Goal: Task Accomplishment & Management: Manage account settings

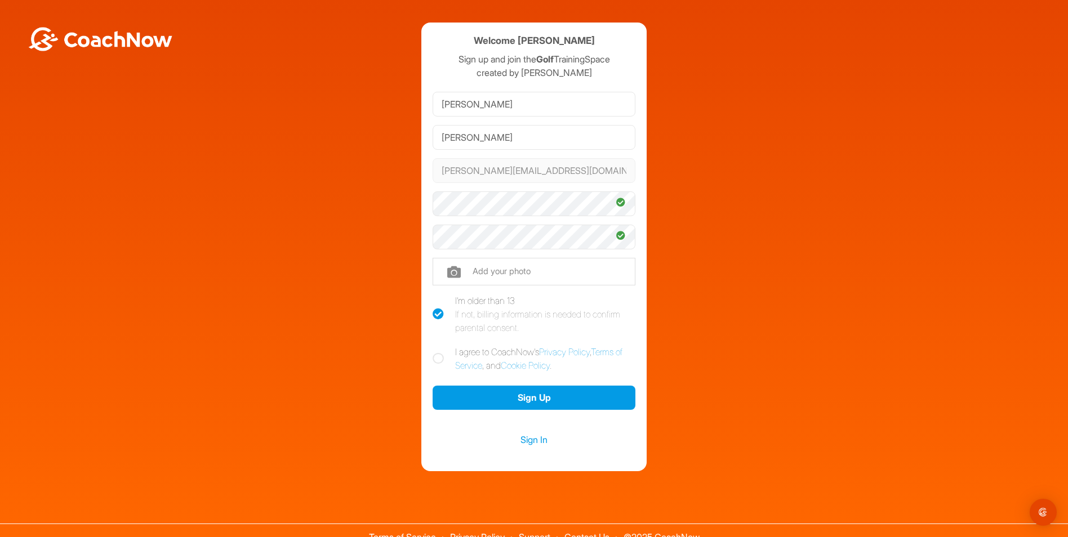
click at [435, 361] on icon at bounding box center [438, 358] width 11 height 11
click at [435, 353] on input "I agree to CoachNow's Privacy Policy , Terms of Service , and Cookie Policy ." at bounding box center [436, 348] width 7 height 7
checkbox input "true"
click at [495, 399] on button "Sign Up" at bounding box center [534, 398] width 203 height 24
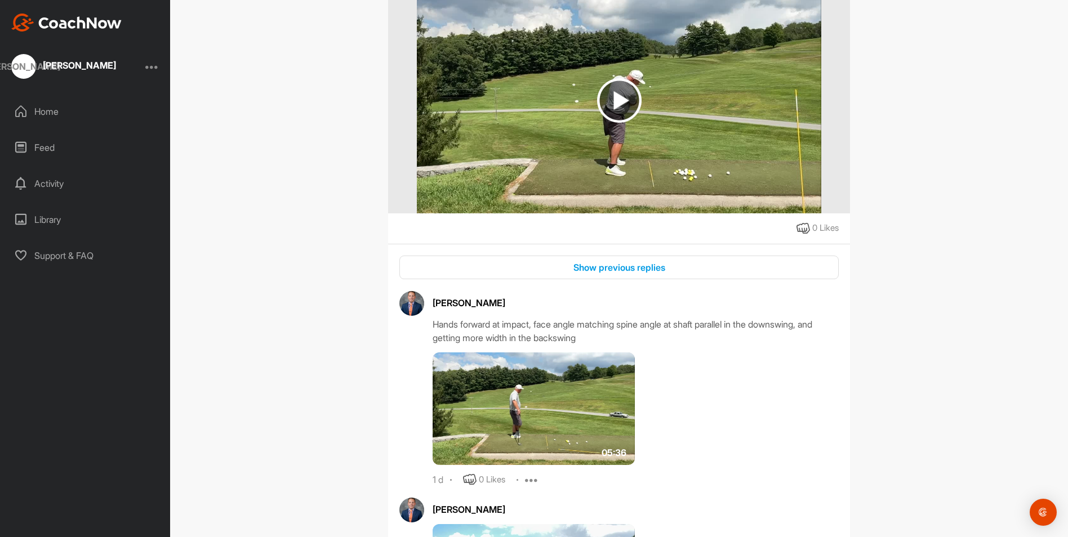
scroll to position [169, 0]
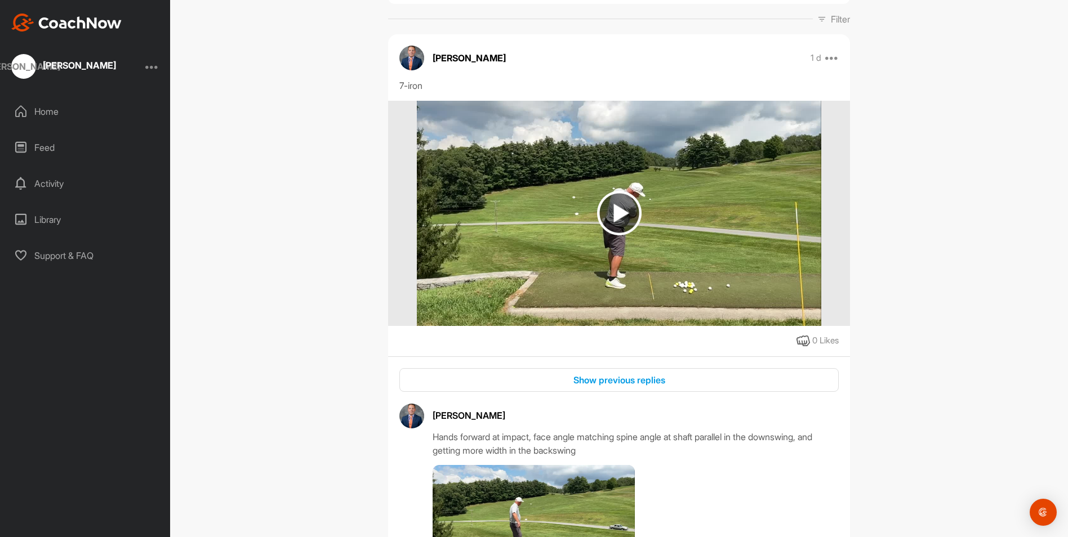
click at [613, 217] on img at bounding box center [619, 213] width 45 height 45
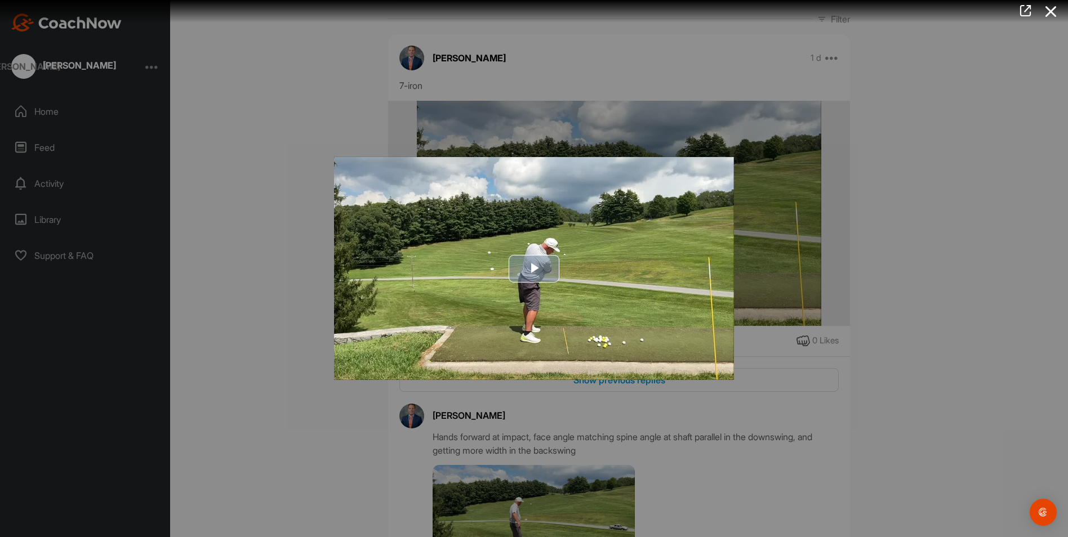
click at [534, 269] on span "Video Player" at bounding box center [534, 269] width 0 height 0
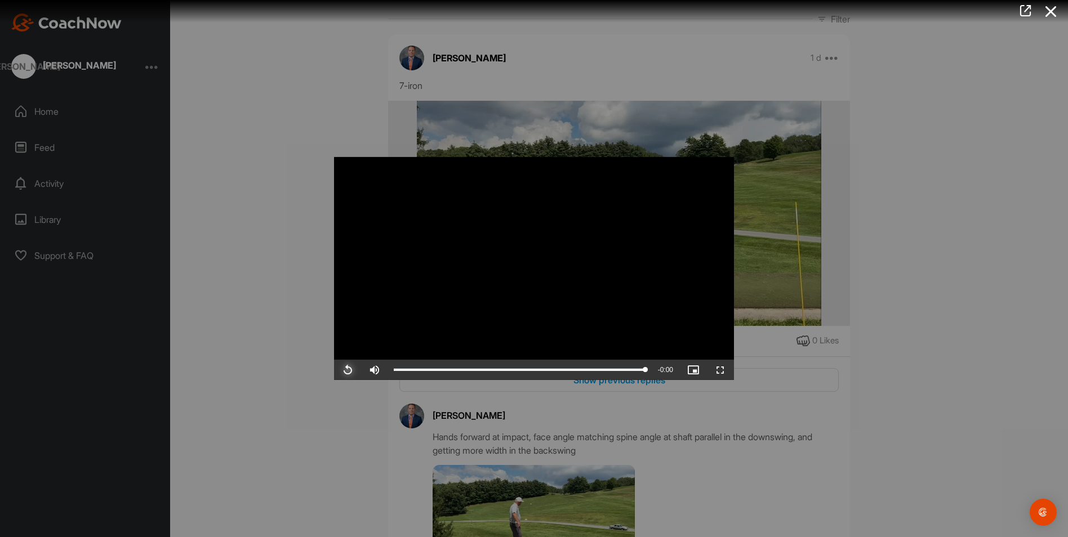
click at [348, 370] on span "Video Player" at bounding box center [347, 370] width 27 height 0
drag, startPoint x: 1062, startPoint y: 279, endPoint x: 975, endPoint y: 279, distance: 87.3
click at [1053, 298] on div at bounding box center [534, 268] width 1068 height 537
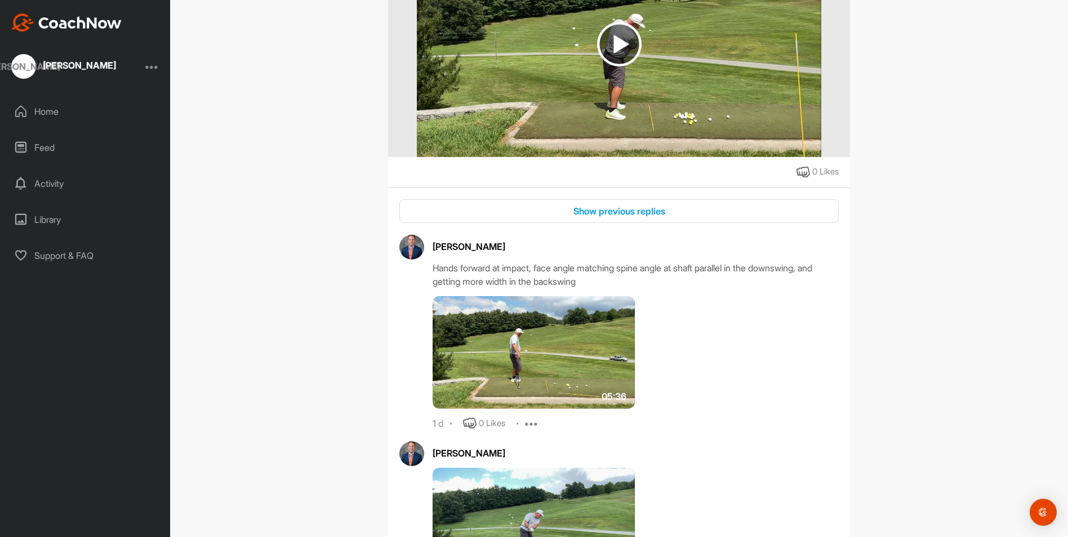
scroll to position [394, 0]
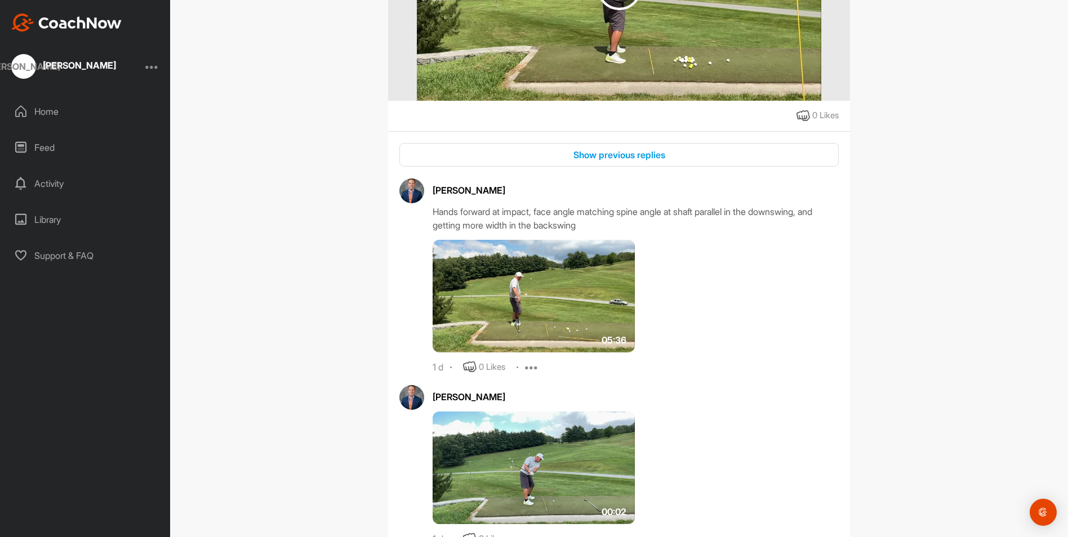
click at [555, 315] on img at bounding box center [534, 296] width 202 height 113
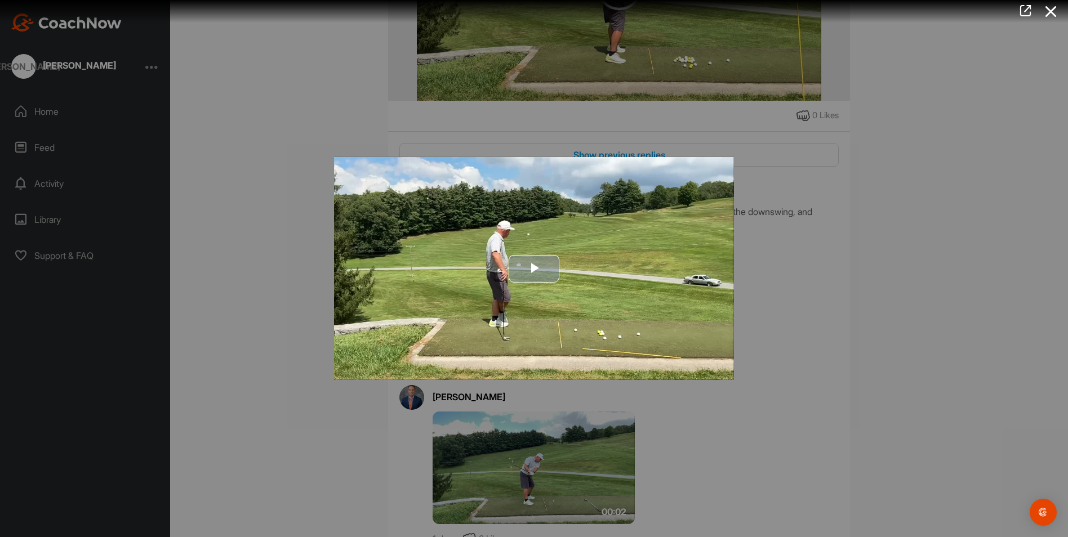
click at [534, 269] on span "Video Player" at bounding box center [534, 269] width 0 height 0
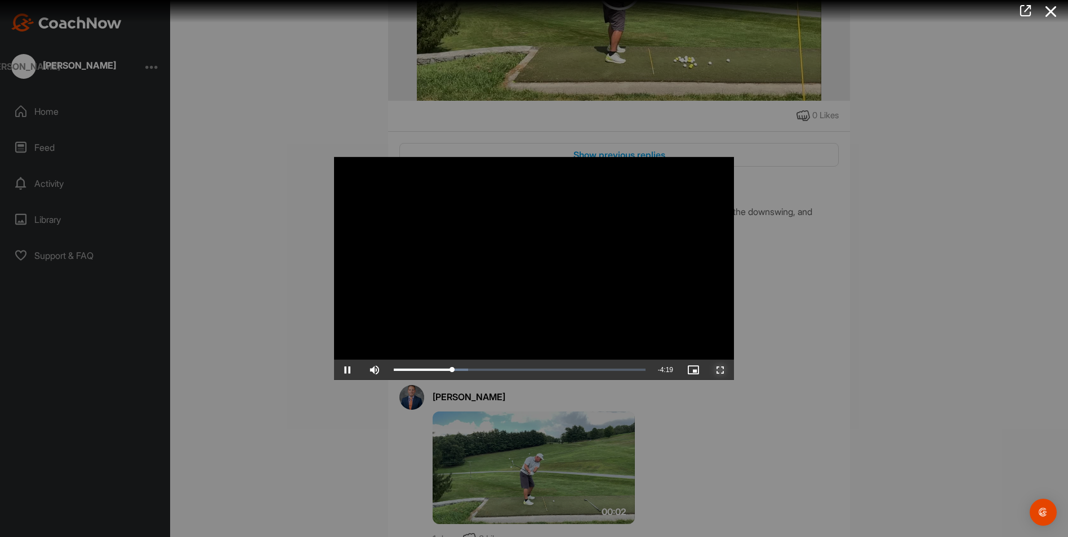
click at [720, 370] on span "Video Player" at bounding box center [720, 370] width 27 height 0
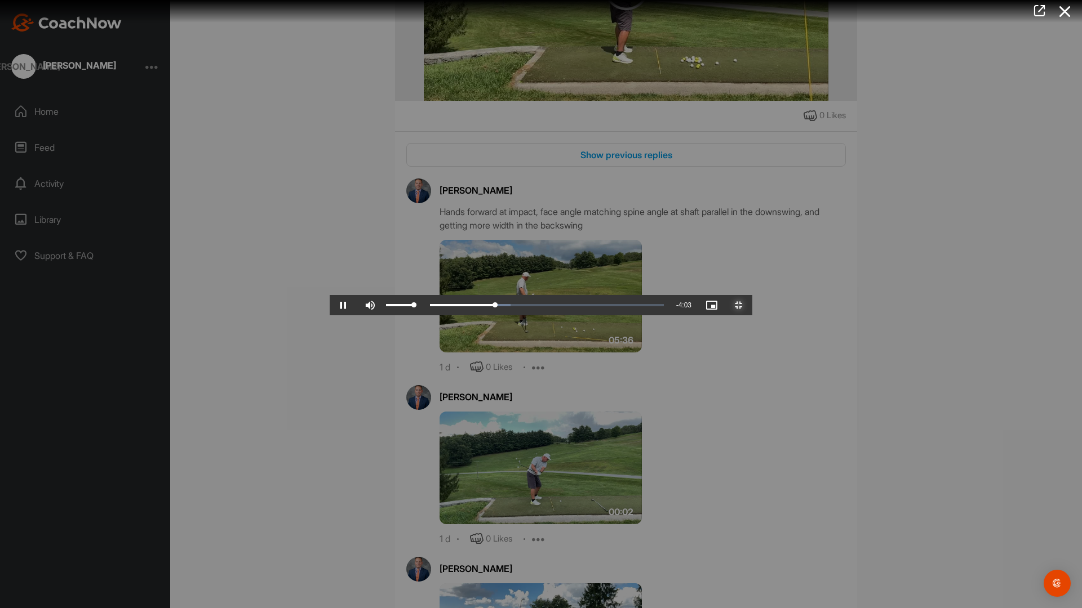
drag, startPoint x: 84, startPoint y: 596, endPoint x: 93, endPoint y: 595, distance: 9.0
click at [357, 315] on div "Mute 100%" at bounding box center [391, 305] width 68 height 20
click at [752, 305] on span "Video Player" at bounding box center [738, 305] width 27 height 0
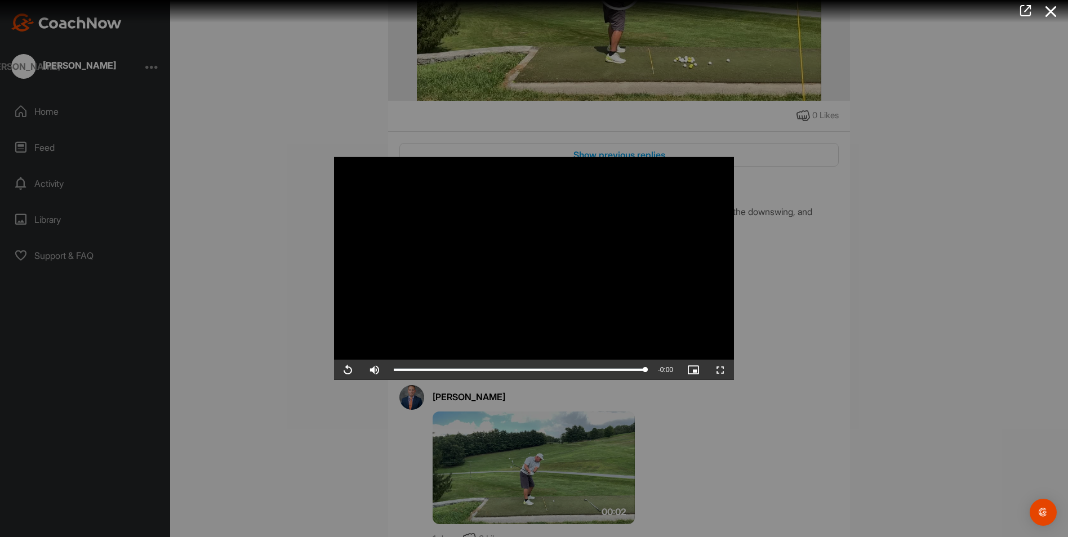
drag, startPoint x: 1066, startPoint y: 308, endPoint x: 985, endPoint y: 371, distance: 103.6
click at [1056, 348] on div at bounding box center [534, 268] width 1068 height 537
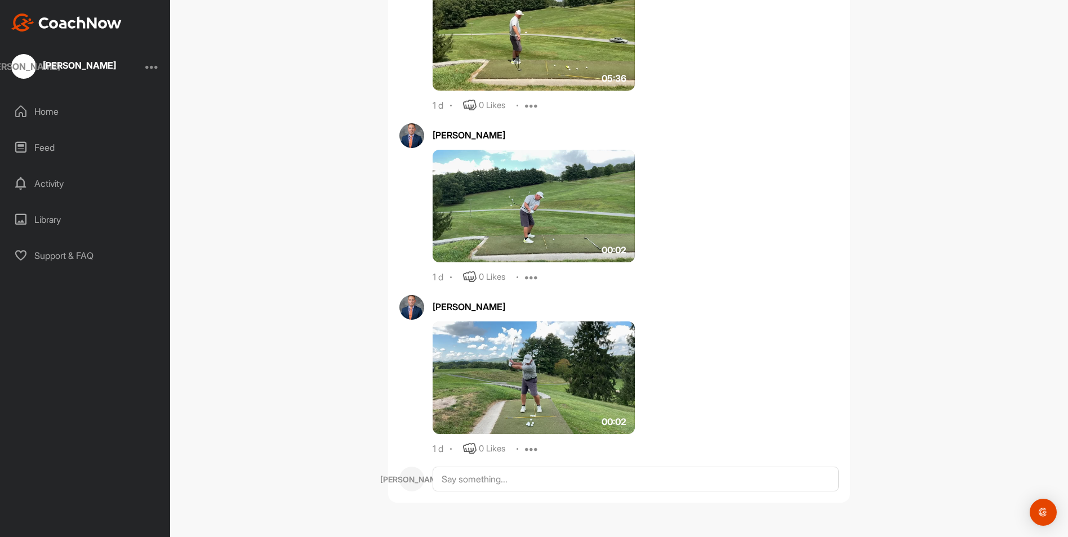
scroll to position [609, 0]
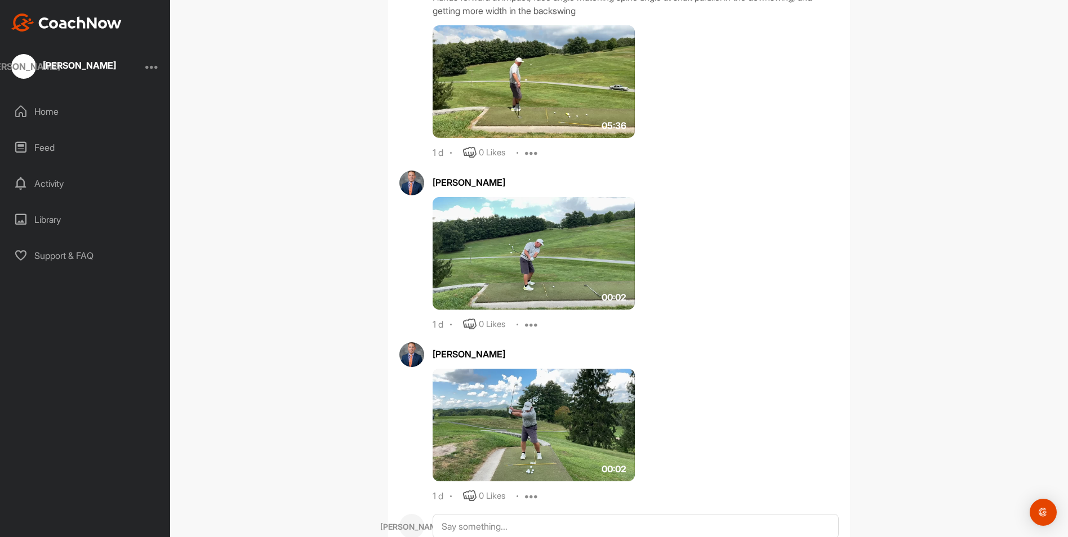
click at [514, 260] on img at bounding box center [534, 253] width 202 height 113
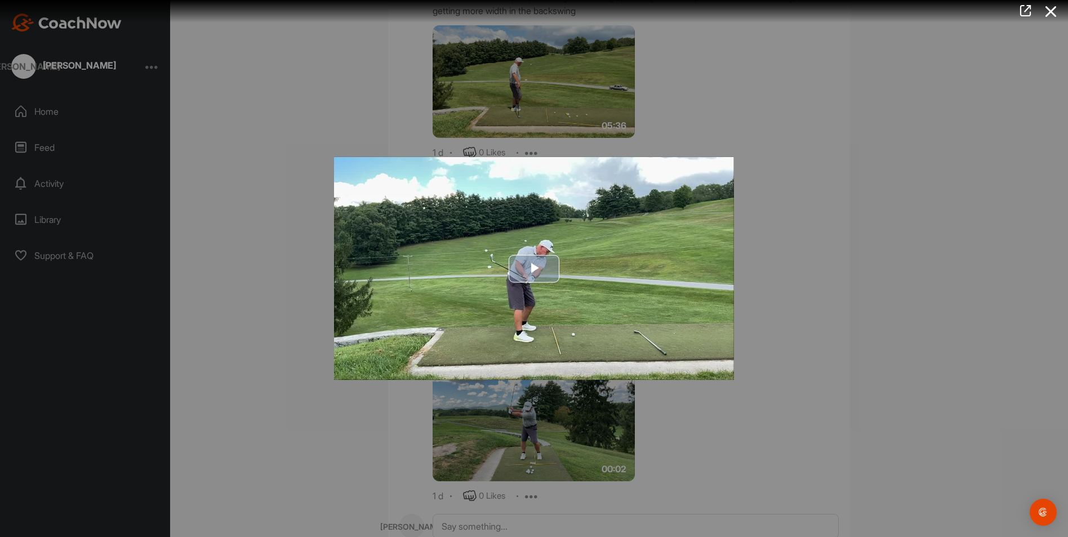
click at [534, 269] on span "Video Player" at bounding box center [534, 269] width 0 height 0
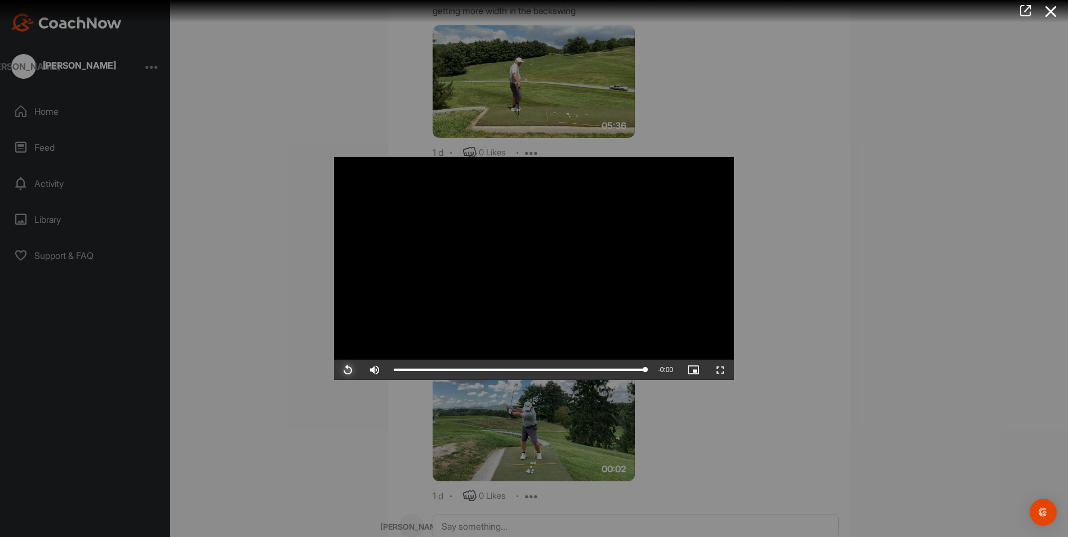
click at [346, 370] on span "Video Player" at bounding box center [347, 370] width 27 height 0
click at [350, 370] on span "Video Player" at bounding box center [347, 370] width 27 height 0
drag, startPoint x: 567, startPoint y: 372, endPoint x: 521, endPoint y: 370, distance: 46.8
click at [521, 370] on div "0:01" at bounding box center [457, 369] width 127 height 3
click at [525, 368] on div "0:01" at bounding box center [459, 369] width 131 height 3
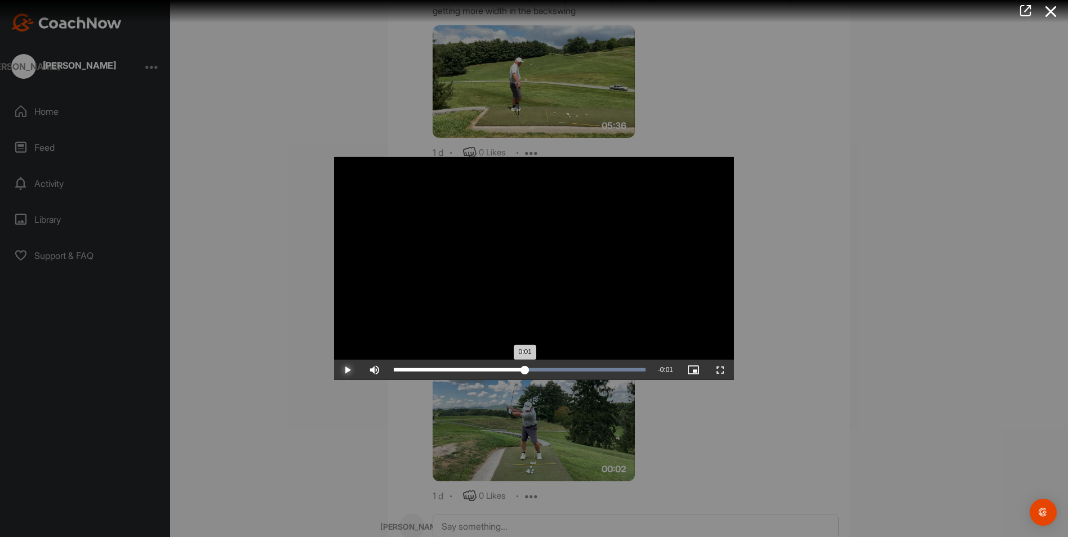
click at [525, 368] on div "0:01" at bounding box center [459, 369] width 131 height 3
click at [527, 368] on div "0:01" at bounding box center [461, 369] width 134 height 3
click at [532, 368] on div "0:01" at bounding box center [463, 369] width 139 height 3
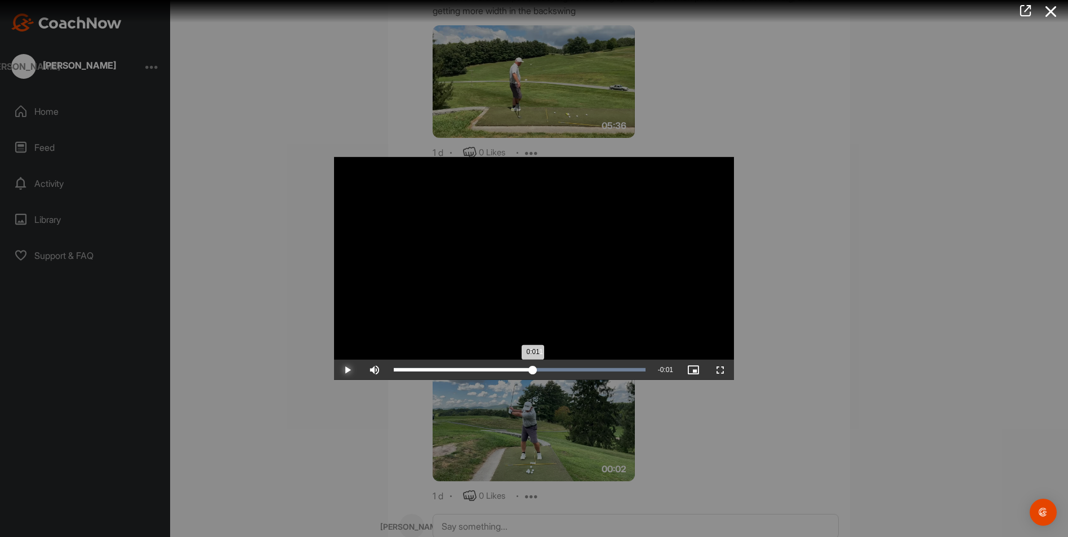
click at [533, 368] on div "0:01" at bounding box center [463, 369] width 139 height 3
drag, startPoint x: 536, startPoint y: 368, endPoint x: 552, endPoint y: 365, distance: 16.6
click at [552, 368] on div "0:01" at bounding box center [473, 369] width 158 height 3
click at [349, 370] on span "Video Player" at bounding box center [347, 370] width 27 height 0
click at [941, 429] on div at bounding box center [534, 268] width 1068 height 537
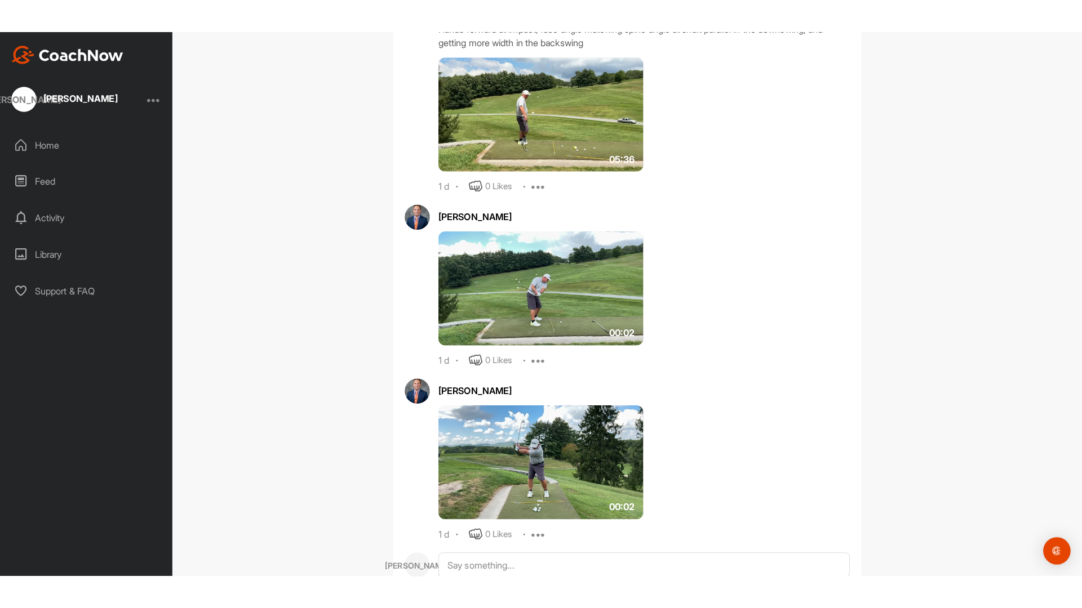
scroll to position [665, 0]
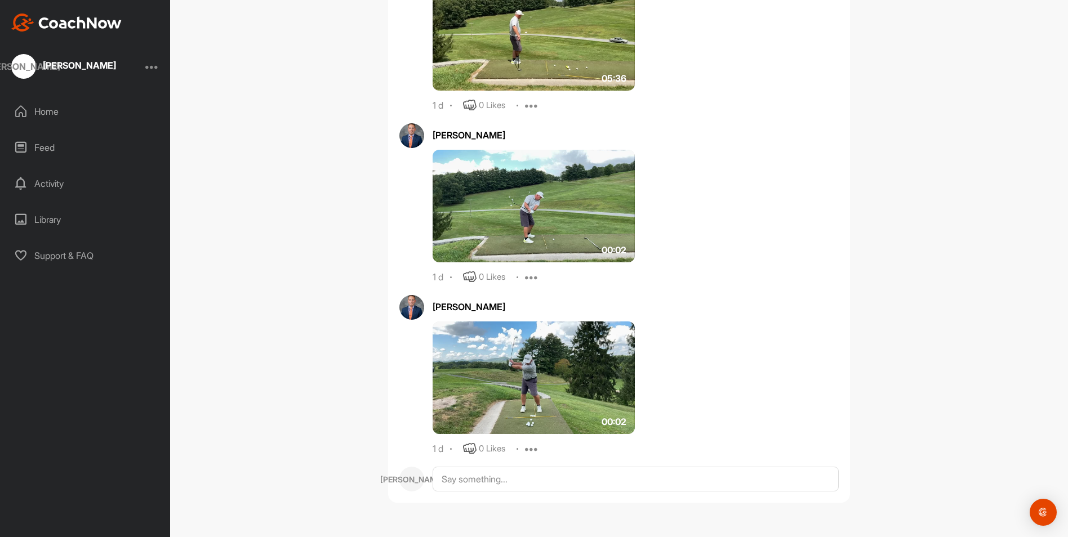
click at [562, 382] on img at bounding box center [534, 378] width 202 height 113
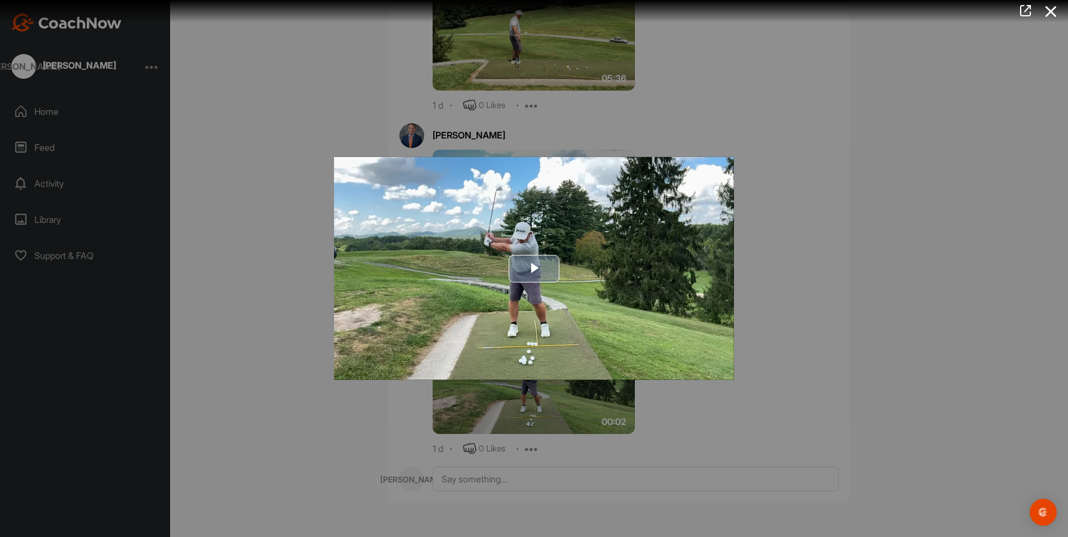
click at [534, 269] on span "Video Player" at bounding box center [534, 269] width 0 height 0
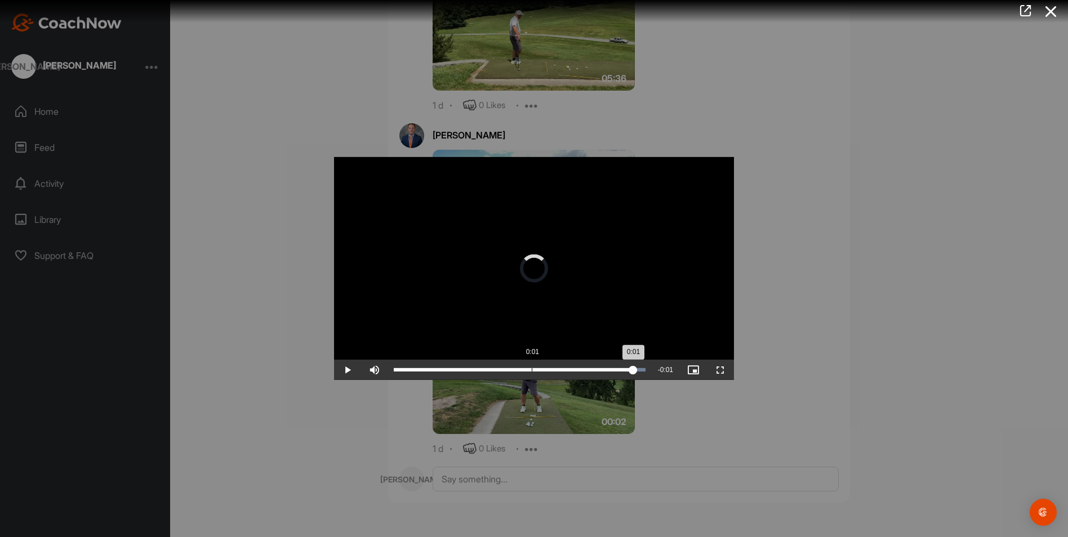
drag, startPoint x: 646, startPoint y: 371, endPoint x: 530, endPoint y: 370, distance: 116.6
click at [530, 370] on div "0:01" at bounding box center [513, 369] width 239 height 3
click at [536, 369] on div "Loaded : 100.00% 0:01 0:01" at bounding box center [520, 369] width 252 height 3
click at [536, 369] on div "0:01" at bounding box center [465, 369] width 143 height 3
click at [545, 368] on div "Loaded : 100.00% 0:01 0:01" at bounding box center [520, 369] width 252 height 3
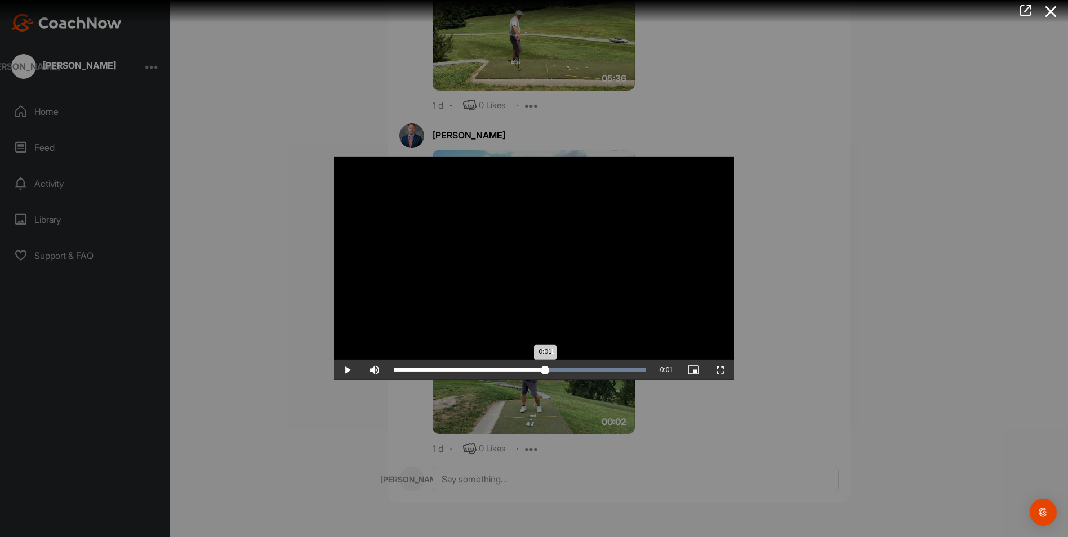
click at [545, 369] on div "0:01" at bounding box center [470, 369] width 152 height 3
click at [555, 370] on div "Loaded : 100.00% 0:01 0:01" at bounding box center [520, 369] width 252 height 3
click at [549, 370] on div "0:01" at bounding box center [471, 369] width 155 height 3
click at [554, 370] on div "Loaded : 100.00% 0:01 0:01" at bounding box center [520, 369] width 252 height 3
click at [549, 370] on div "0:01" at bounding box center [471, 369] width 155 height 3
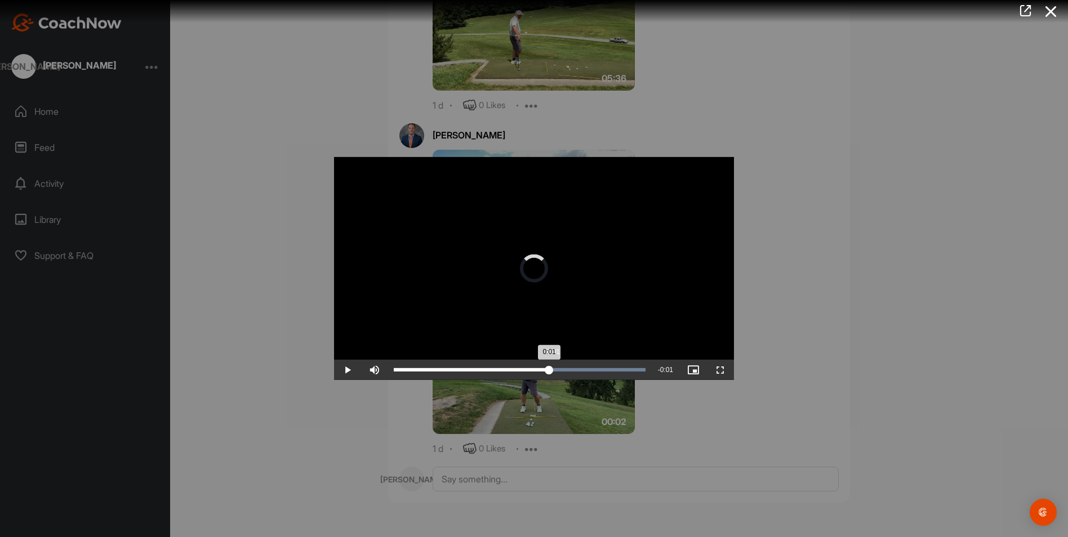
click at [549, 370] on div "0:01" at bounding box center [471, 369] width 155 height 3
click at [722, 370] on span "Video Player" at bounding box center [720, 370] width 27 height 0
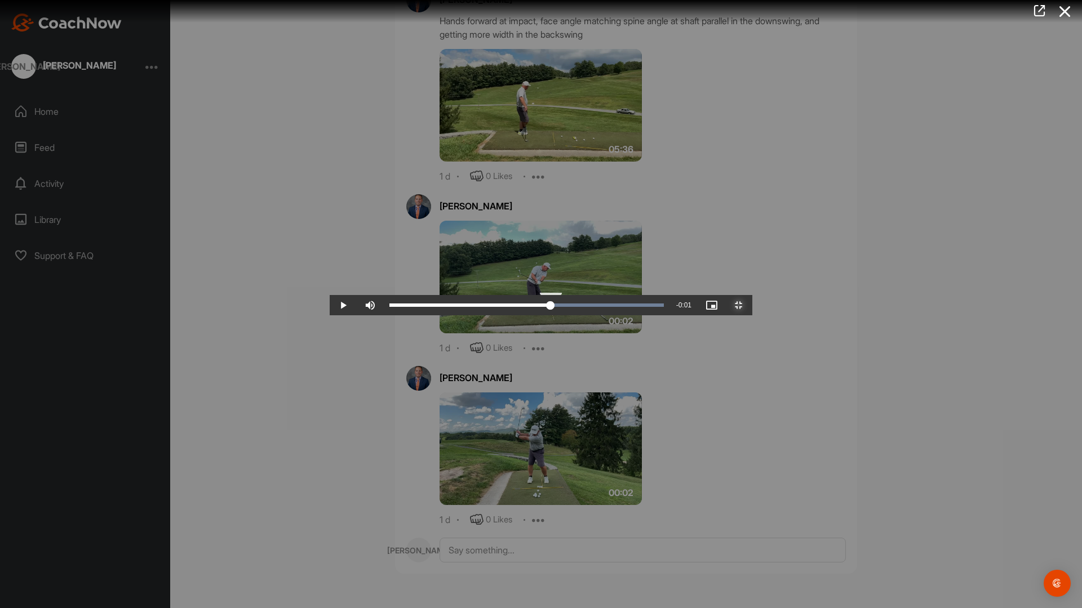
drag, startPoint x: 648, startPoint y: 597, endPoint x: 608, endPoint y: 593, distance: 40.2
click at [550, 307] on div "0:01" at bounding box center [469, 305] width 161 height 3
click at [616, 307] on div "Loaded : 100.00% 0:01 0:01" at bounding box center [526, 305] width 274 height 3
click at [553, 307] on div "0:01" at bounding box center [470, 305] width 163 height 3
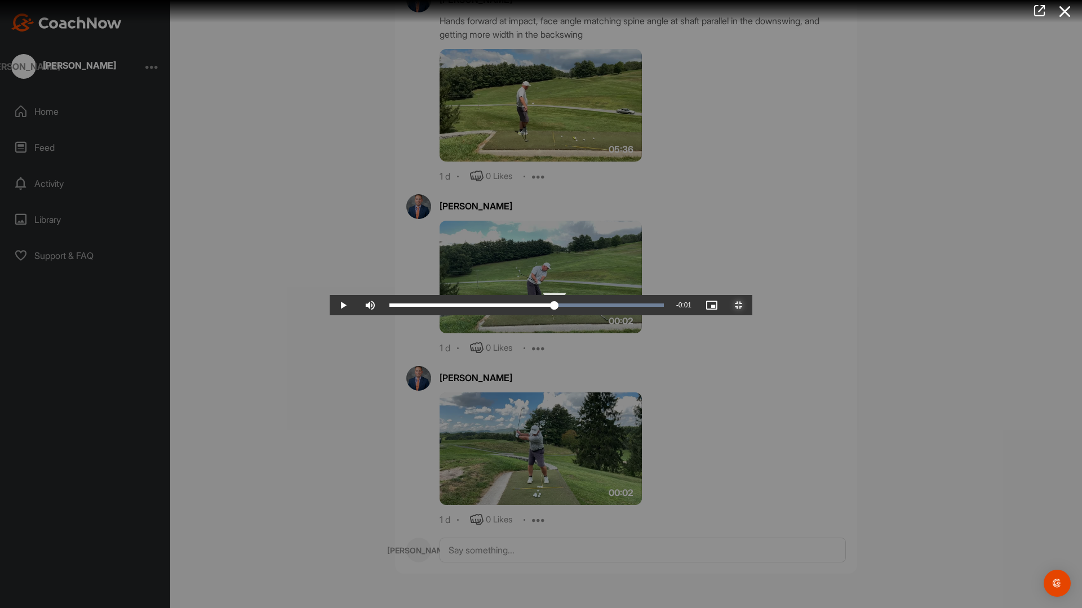
click at [554, 307] on div "0:01" at bounding box center [471, 305] width 165 height 3
click at [626, 315] on div "Loaded : 100.00% 0:01 0:01" at bounding box center [527, 305] width 286 height 20
click at [634, 315] on div "Loaded : 100.00% 0:01 0:01" at bounding box center [527, 305] width 286 height 20
click at [639, 315] on div "Loaded : 100.00% 0:01 0:01" at bounding box center [527, 305] width 286 height 20
click at [559, 307] on div "0:01" at bounding box center [474, 305] width 170 height 3
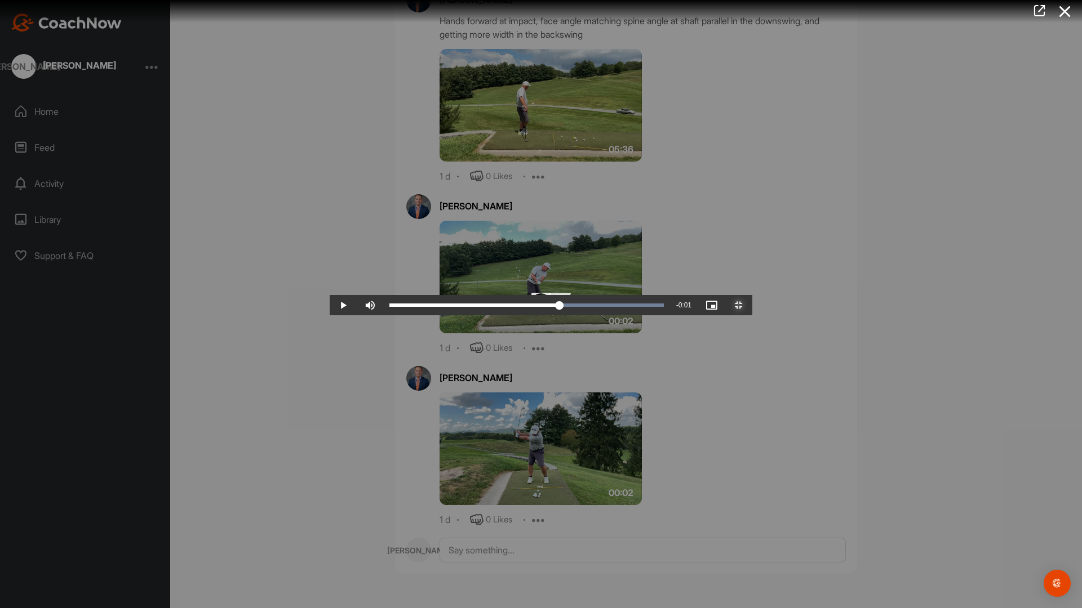
click at [644, 315] on div "Loaded : 100.00% 0:01 0:01" at bounding box center [527, 305] width 286 height 20
click at [653, 307] on div "Loaded : 100.00% 0:01 0:01" at bounding box center [526, 305] width 274 height 3
click at [661, 307] on div "Loaded : 100.00% 0:01 0:01" at bounding box center [526, 305] width 274 height 3
click at [664, 307] on div "Loaded : 100.00% 0:01 0:01" at bounding box center [526, 305] width 274 height 3
click at [567, 307] on div "0:01" at bounding box center [478, 305] width 178 height 3
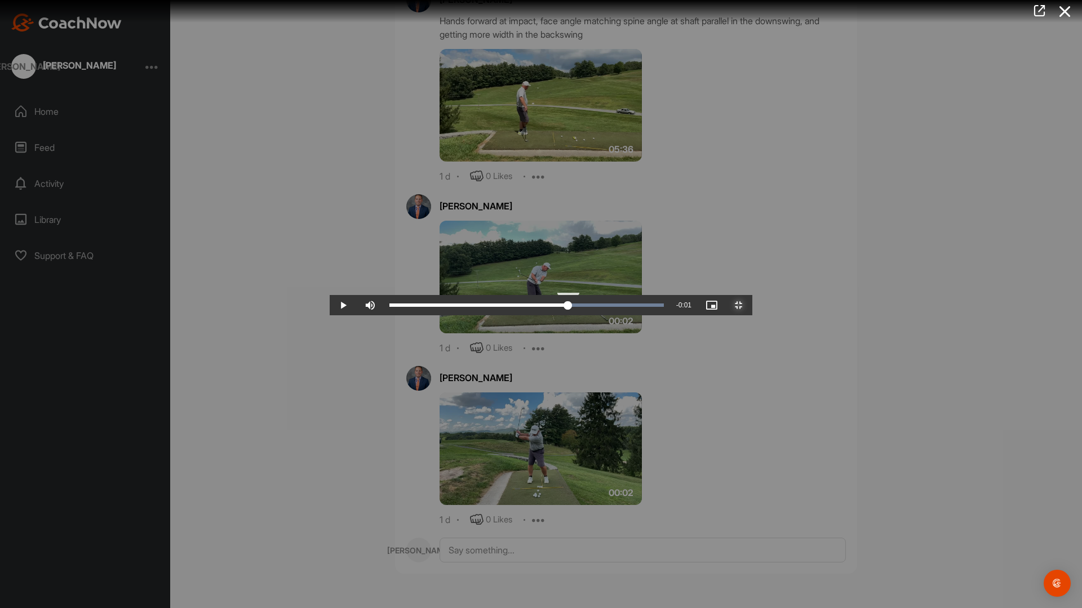
click at [664, 307] on div "Loaded : 100.00% 0:01 0:01" at bounding box center [526, 305] width 274 height 3
click at [570, 307] on div "0:01" at bounding box center [479, 305] width 181 height 3
click at [664, 307] on div "Loaded : 100.00% 0:01 0:01" at bounding box center [526, 305] width 274 height 3
click at [572, 307] on div "0:01" at bounding box center [480, 305] width 183 height 3
click at [664, 307] on div "Loaded : 100.00% 0:01 0:01" at bounding box center [526, 305] width 274 height 3
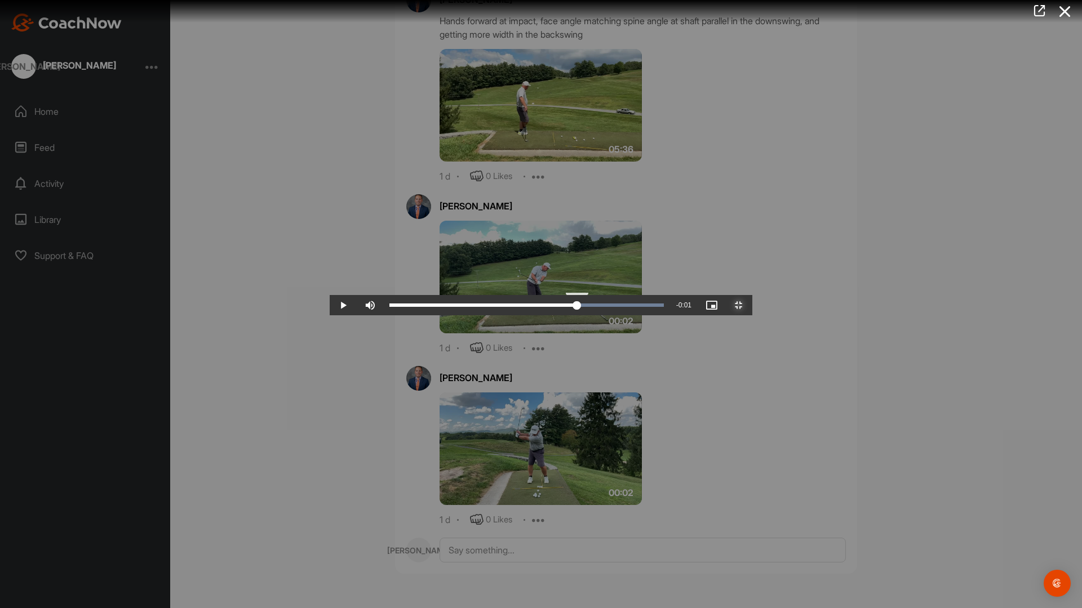
click at [669, 315] on div "Loaded : 100.00% 0:01 0:01" at bounding box center [527, 305] width 286 height 20
click at [664, 307] on div "Loaded : 100.00% 0:01 0:01" at bounding box center [526, 305] width 274 height 3
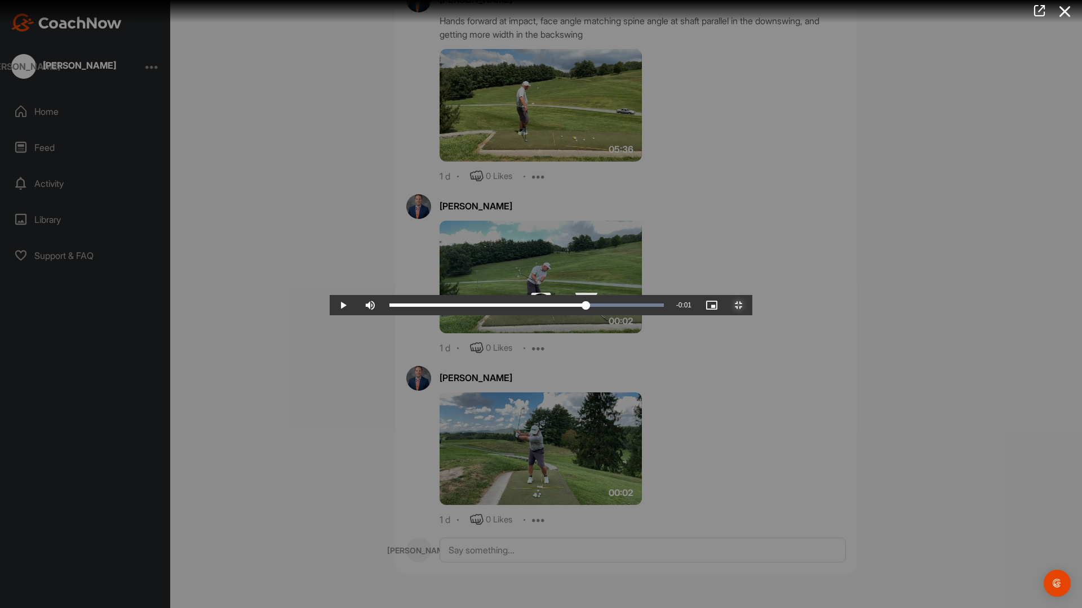
click at [664, 307] on div "Loaded : 100.00% 0:01 0:01" at bounding box center [526, 305] width 274 height 3
drag, startPoint x: 736, startPoint y: 597, endPoint x: 817, endPoint y: 596, distance: 81.1
click at [664, 307] on div "Loaded : 100.00% 0:01 0:01" at bounding box center [526, 305] width 274 height 3
click at [330, 305] on span "Video Player" at bounding box center [343, 305] width 27 height 0
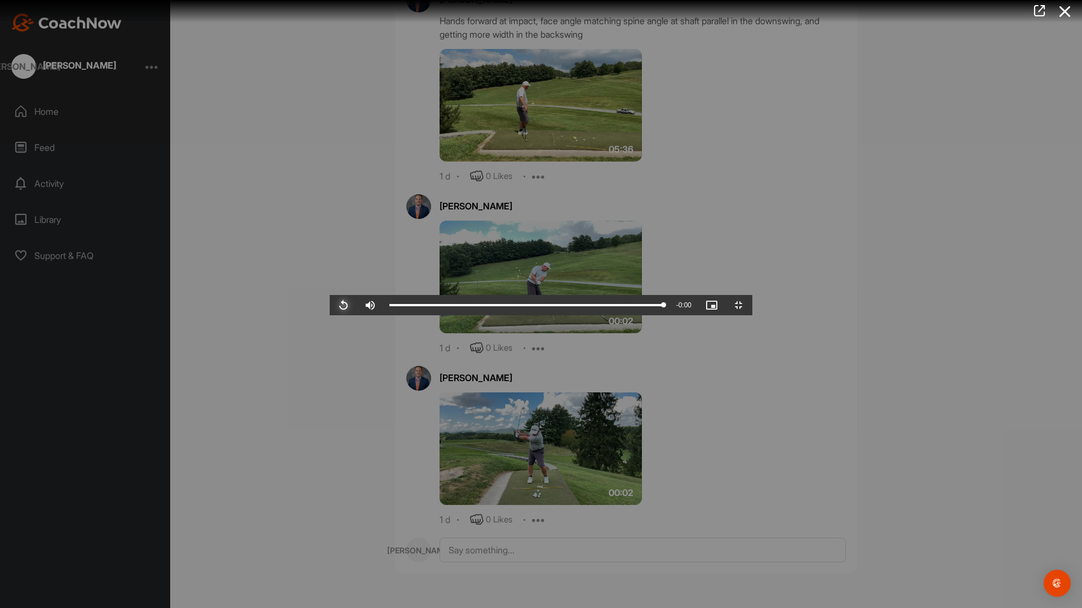
click at [330, 305] on span "Video Player" at bounding box center [343, 305] width 27 height 0
click at [752, 305] on span "Video Player" at bounding box center [738, 305] width 27 height 0
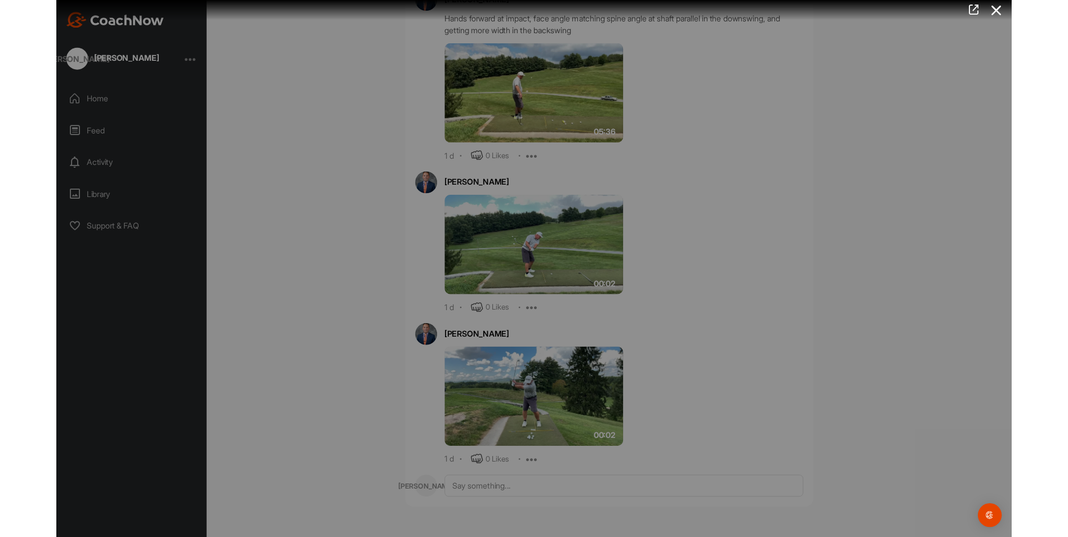
scroll to position [665, 0]
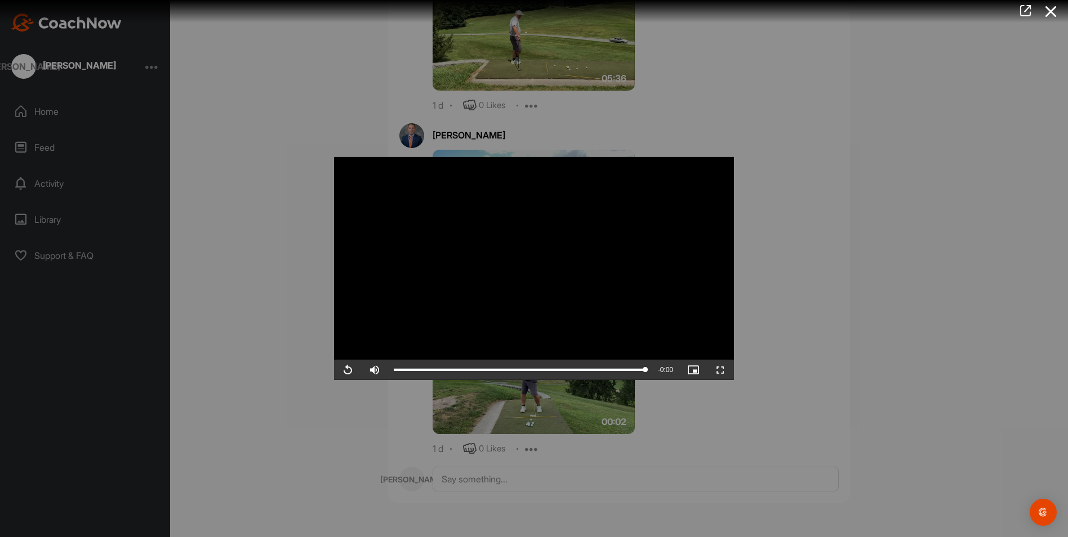
click at [945, 470] on div at bounding box center [534, 268] width 1068 height 537
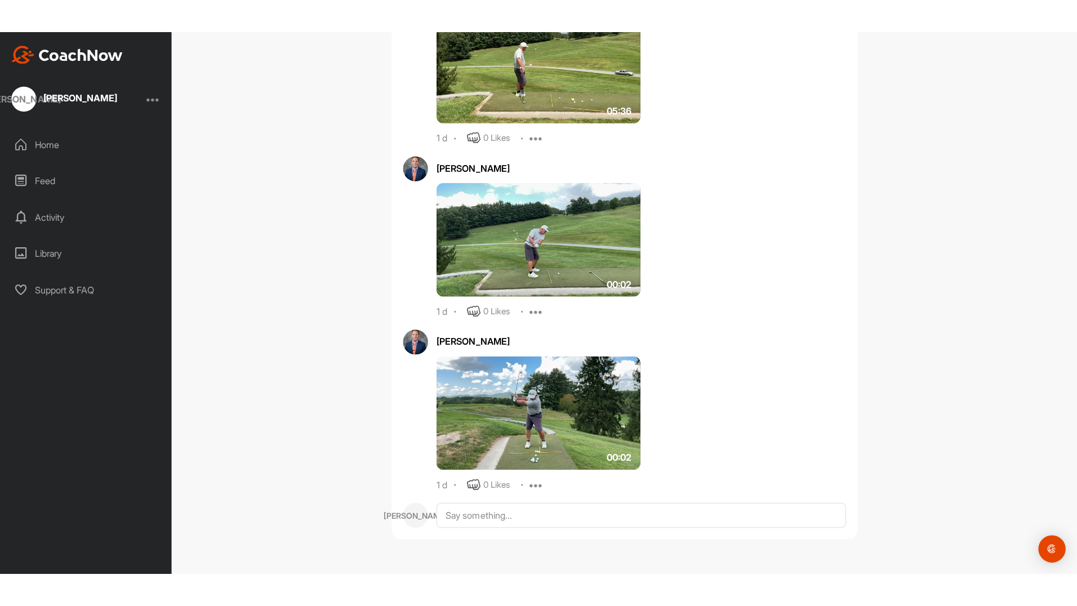
scroll to position [609, 0]
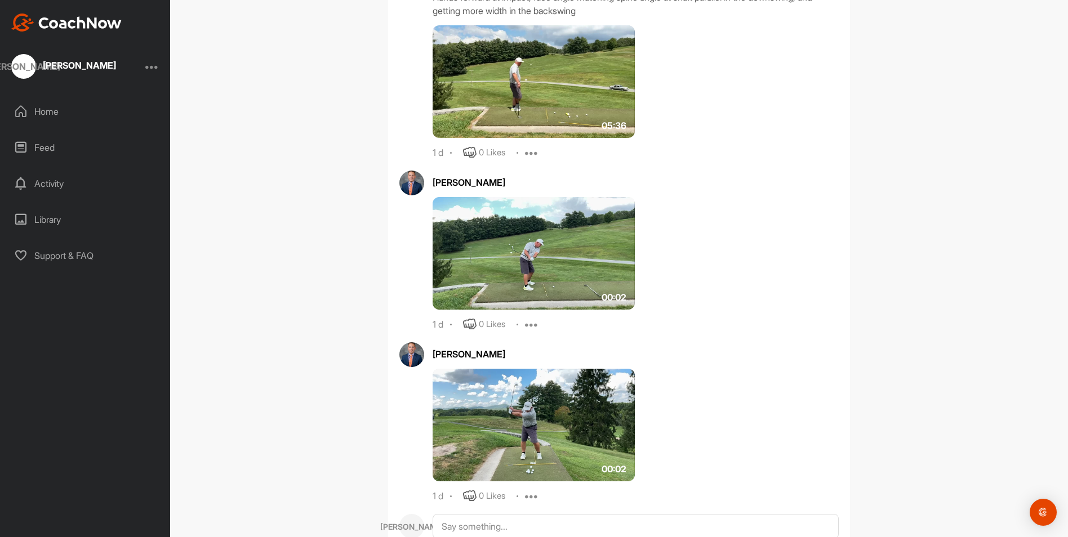
click at [532, 277] on img at bounding box center [534, 253] width 202 height 113
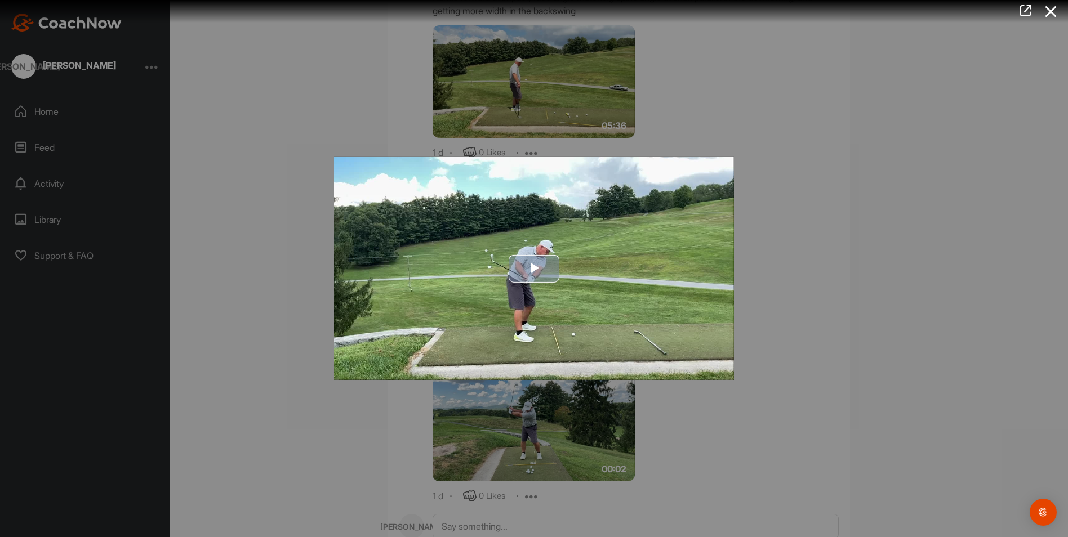
click at [534, 269] on span "Video Player" at bounding box center [534, 269] width 0 height 0
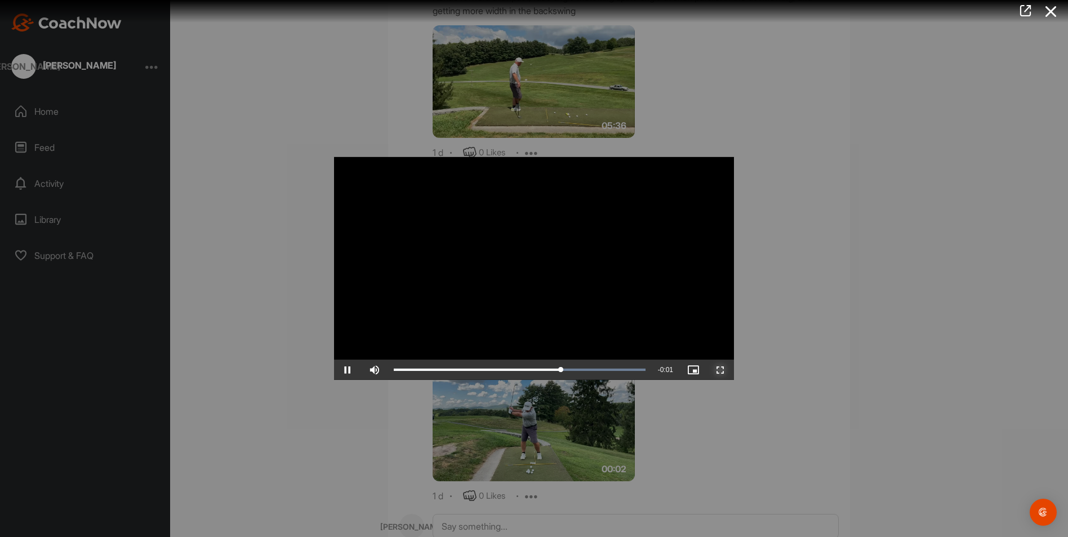
click at [719, 370] on span "Video Player" at bounding box center [720, 370] width 27 height 0
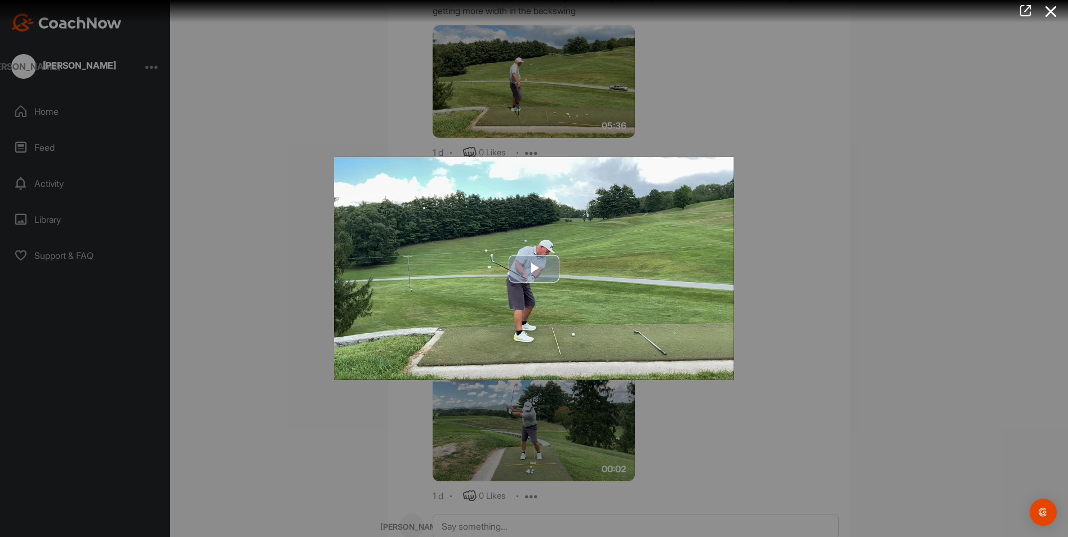
click at [718, 362] on img "Video Player" at bounding box center [534, 268] width 400 height 223
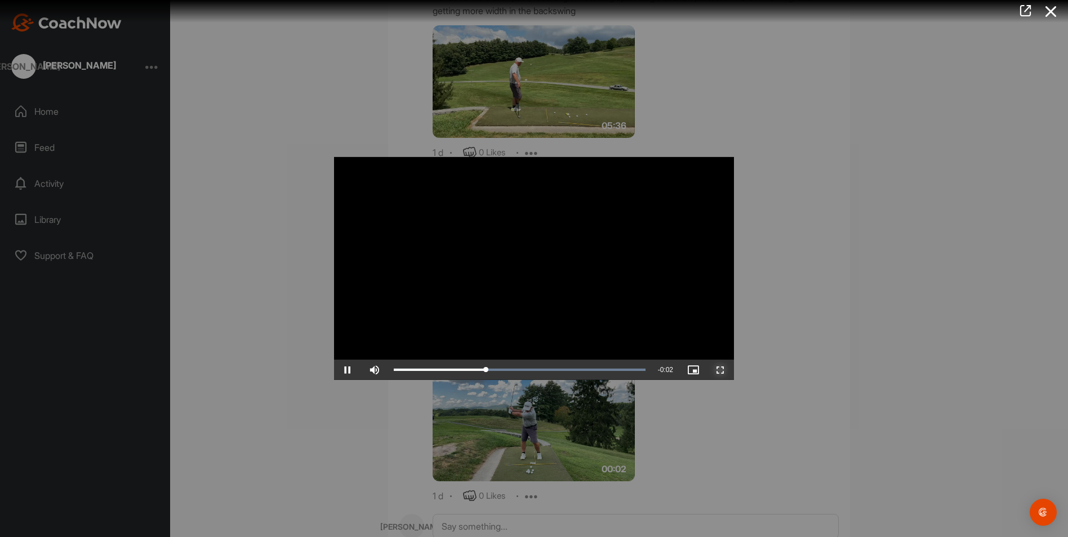
drag, startPoint x: 720, startPoint y: 370, endPoint x: 731, endPoint y: 415, distance: 46.2
click at [720, 370] on span "Video Player" at bounding box center [720, 370] width 27 height 0
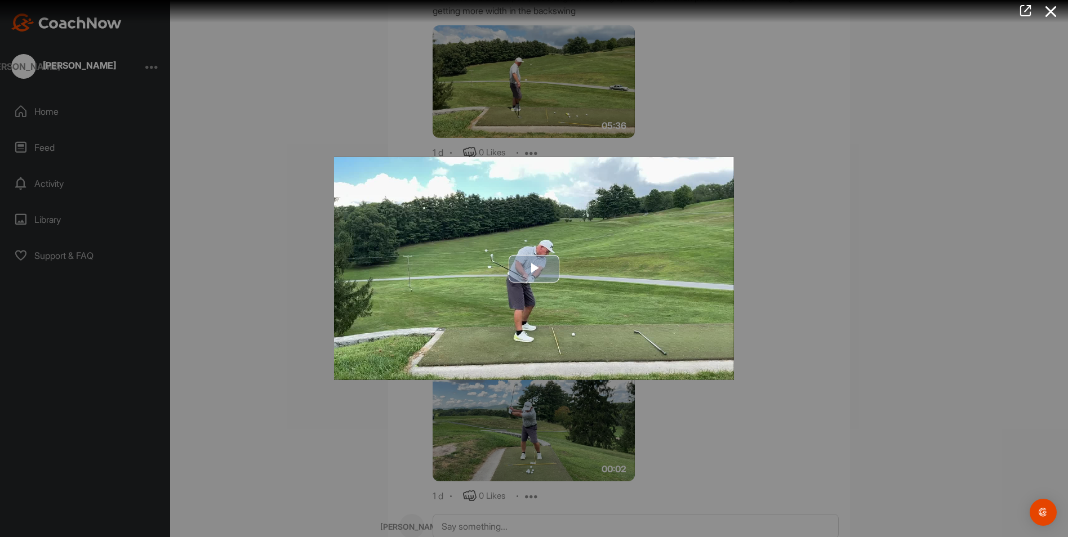
click at [727, 370] on img "Video Player" at bounding box center [534, 268] width 400 height 223
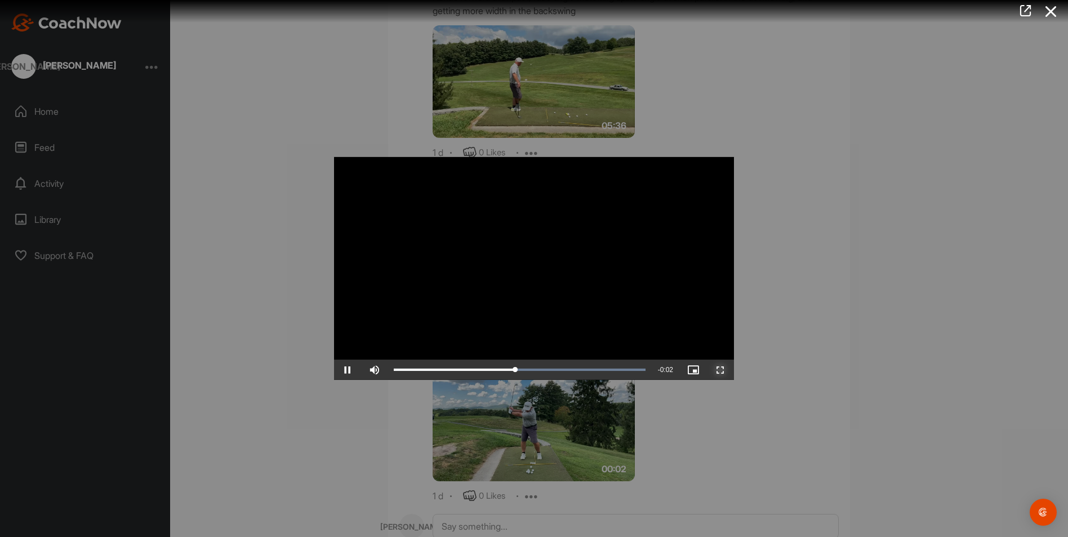
click at [722, 370] on span "Video Player" at bounding box center [720, 370] width 27 height 0
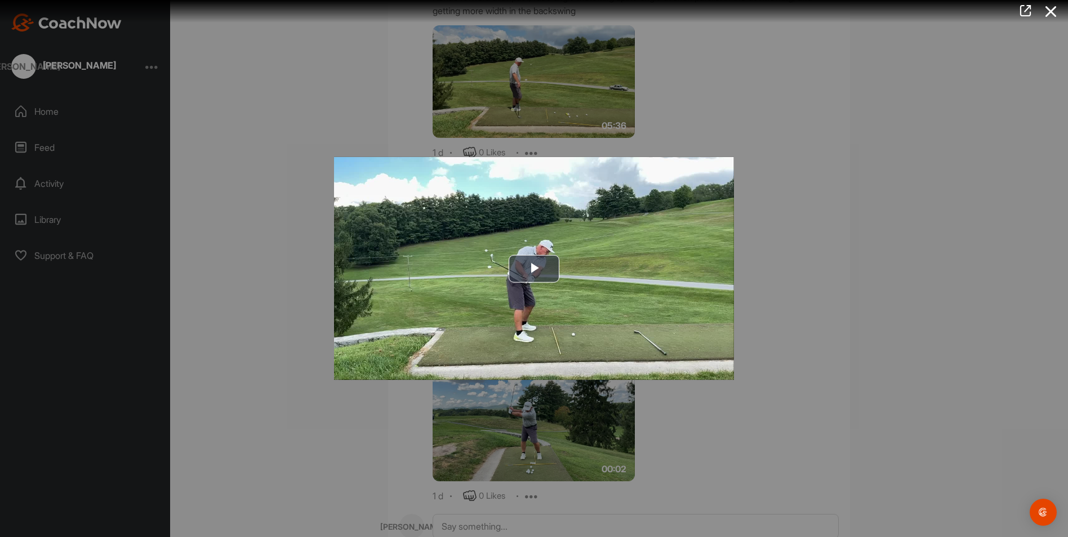
click at [722, 368] on img "Video Player" at bounding box center [534, 268] width 400 height 223
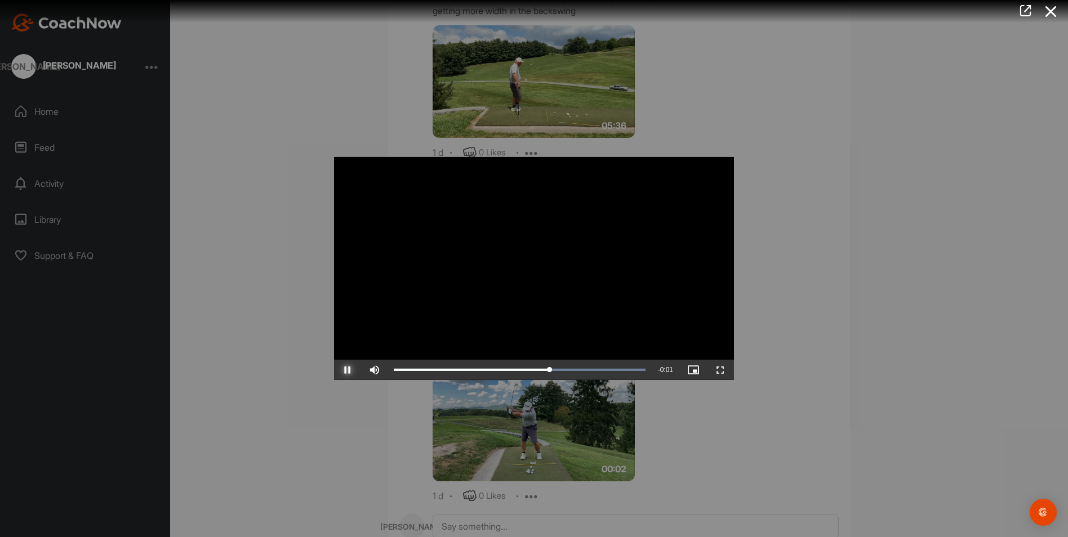
click at [346, 370] on span "Video Player" at bounding box center [347, 370] width 27 height 0
click at [719, 370] on span "Video Player" at bounding box center [720, 370] width 27 height 0
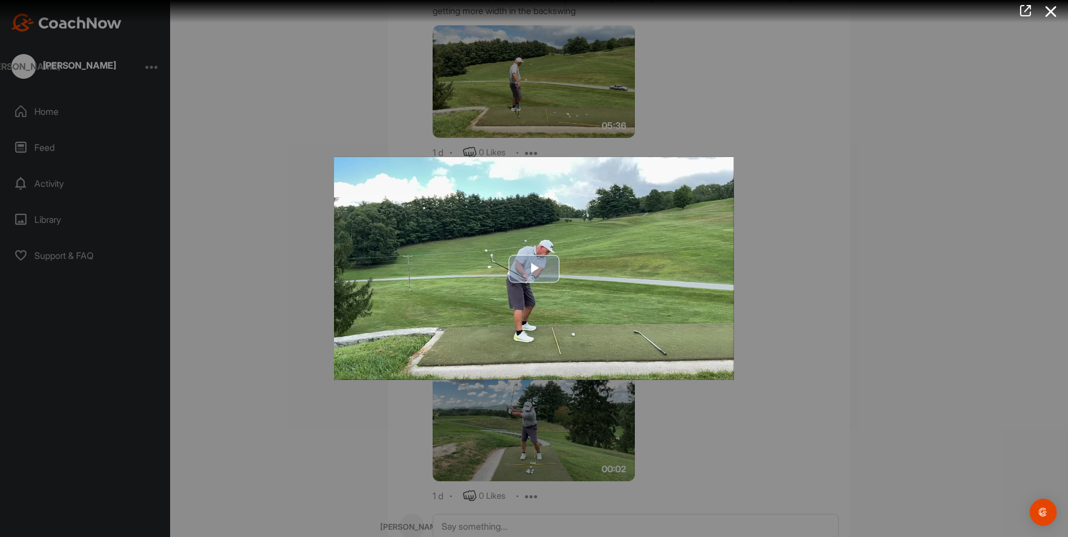
click at [724, 368] on img "Video Player" at bounding box center [534, 268] width 400 height 223
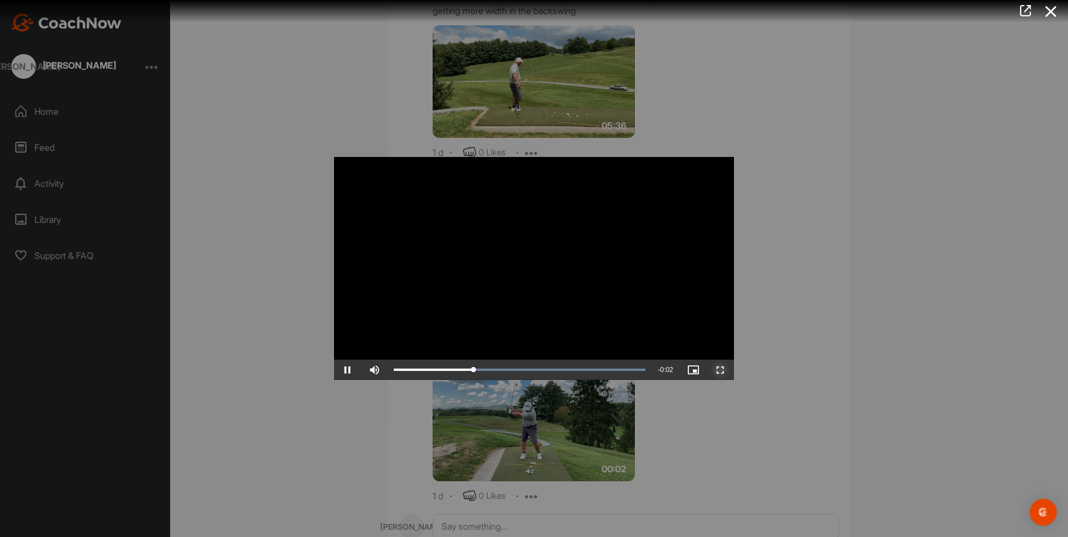
click at [722, 370] on span "Video Player" at bounding box center [720, 370] width 27 height 0
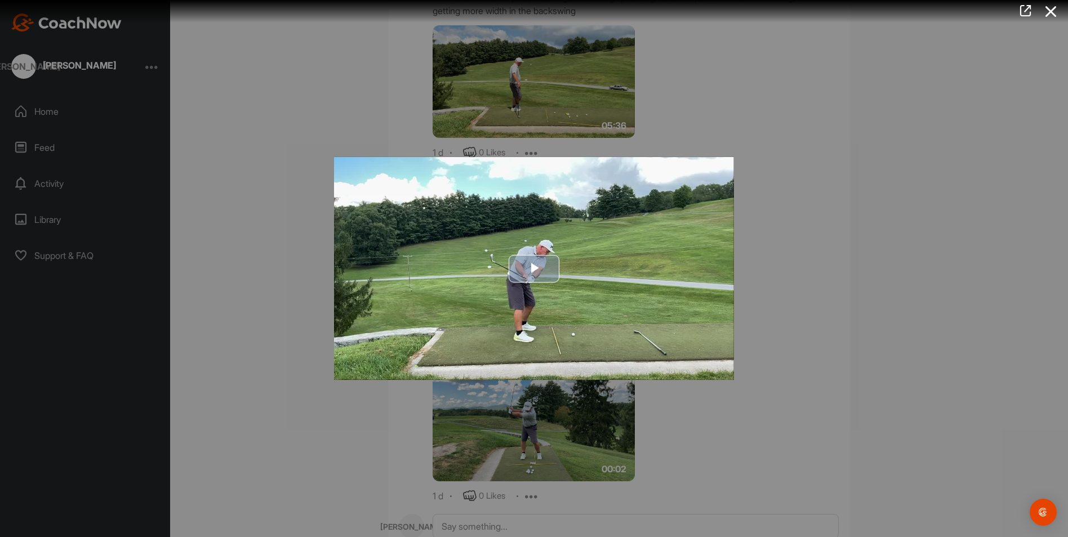
click at [727, 373] on img "Video Player" at bounding box center [534, 268] width 400 height 223
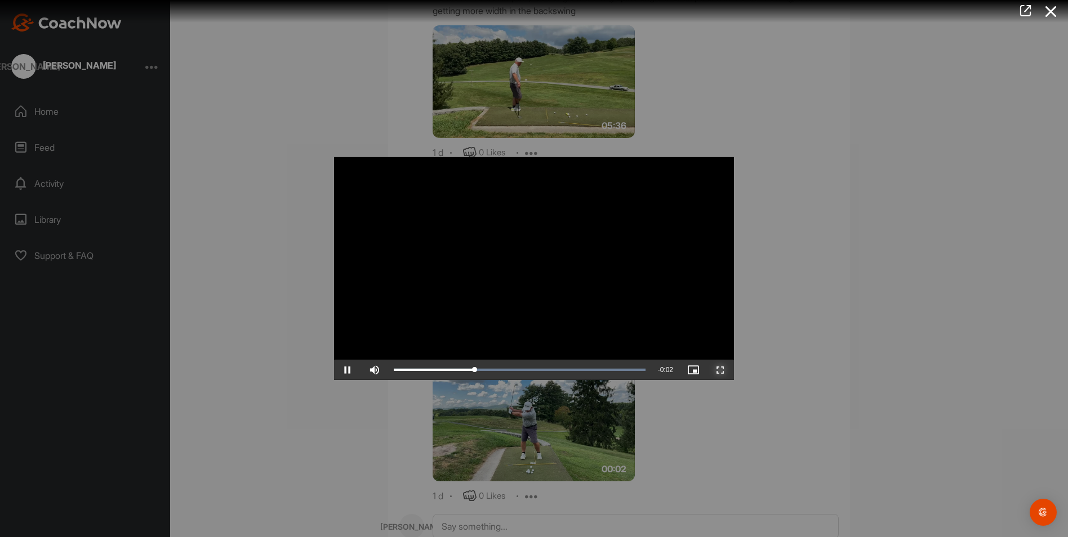
click at [720, 370] on span "Video Player" at bounding box center [720, 370] width 27 height 0
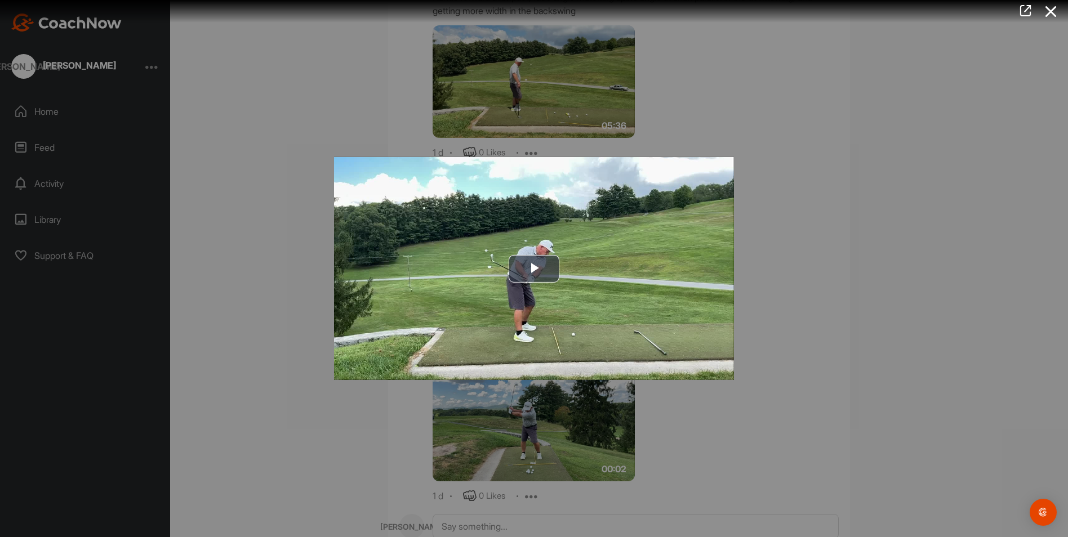
click at [795, 412] on div at bounding box center [534, 268] width 1068 height 537
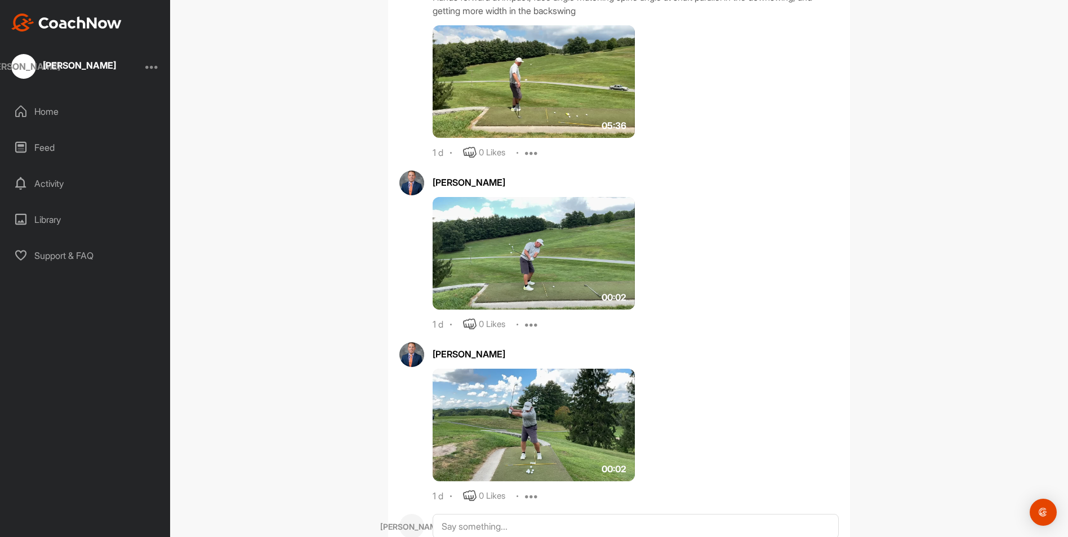
click at [620, 304] on span "00:02" at bounding box center [614, 298] width 25 height 14
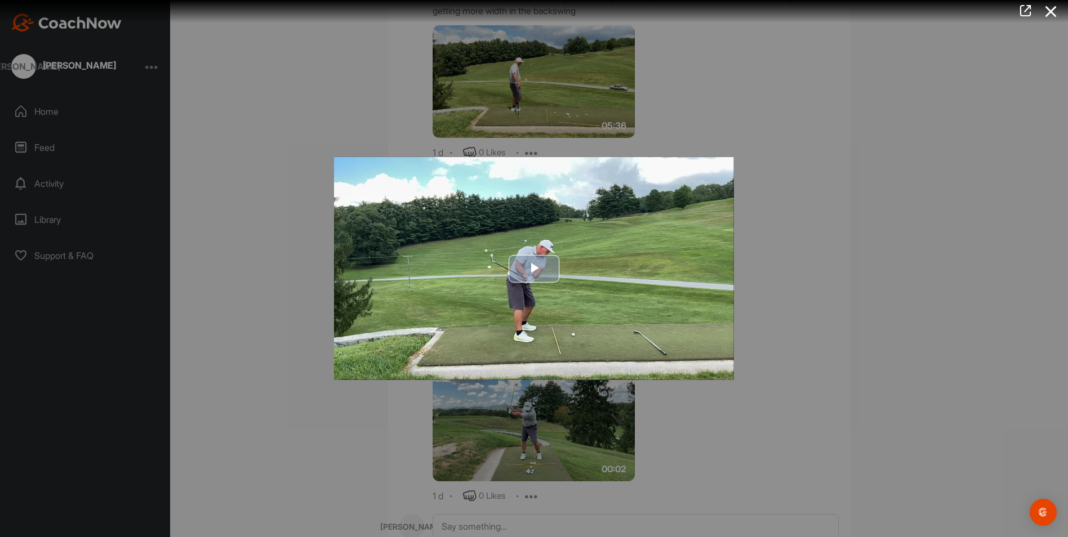
click at [726, 370] on img "Video Player" at bounding box center [534, 268] width 400 height 223
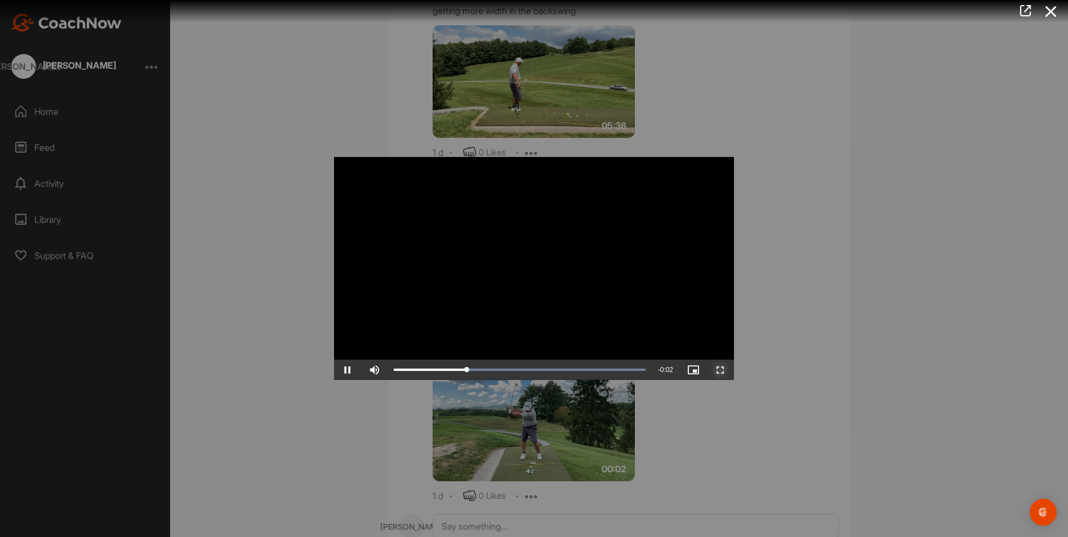
click at [724, 370] on span "Video Player" at bounding box center [720, 370] width 27 height 0
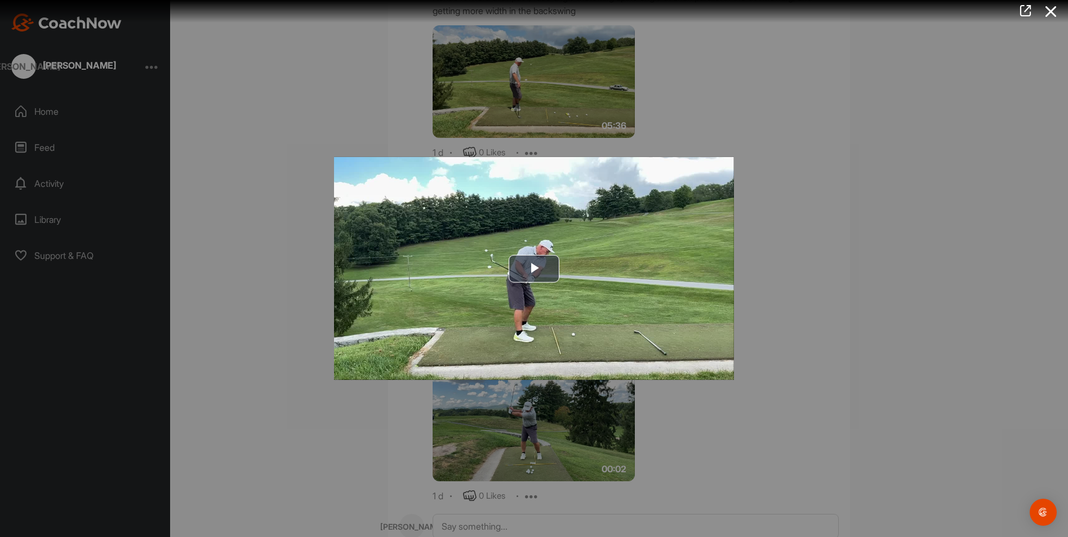
click at [726, 396] on div at bounding box center [534, 268] width 1068 height 537
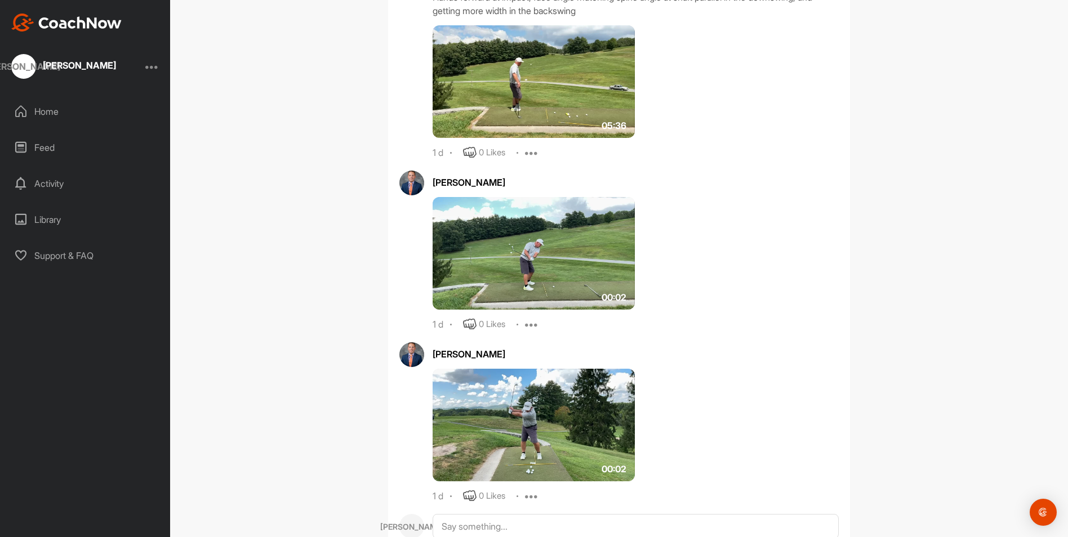
click at [534, 279] on img at bounding box center [534, 253] width 202 height 113
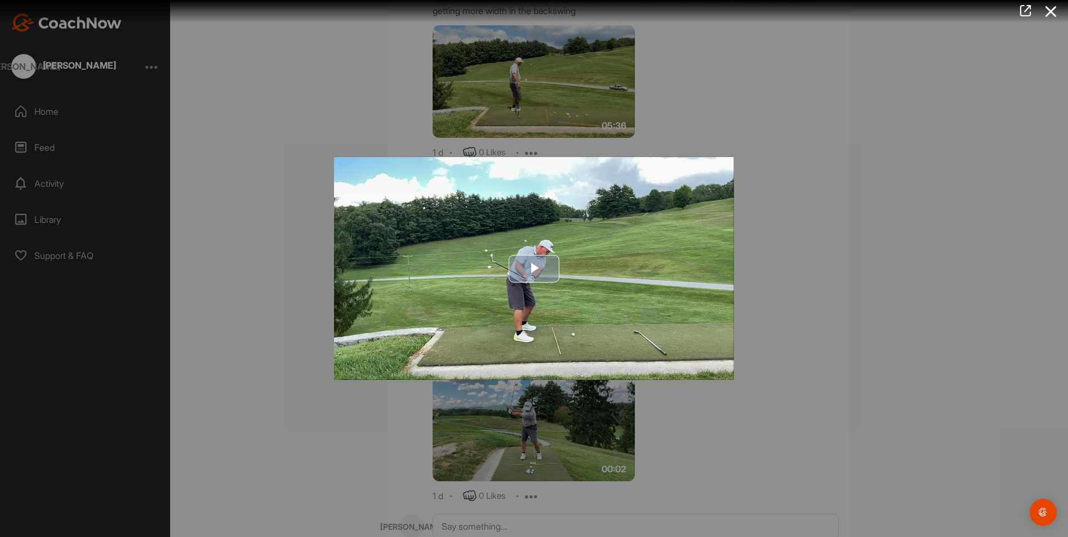
click at [534, 269] on span "Video Player" at bounding box center [534, 269] width 0 height 0
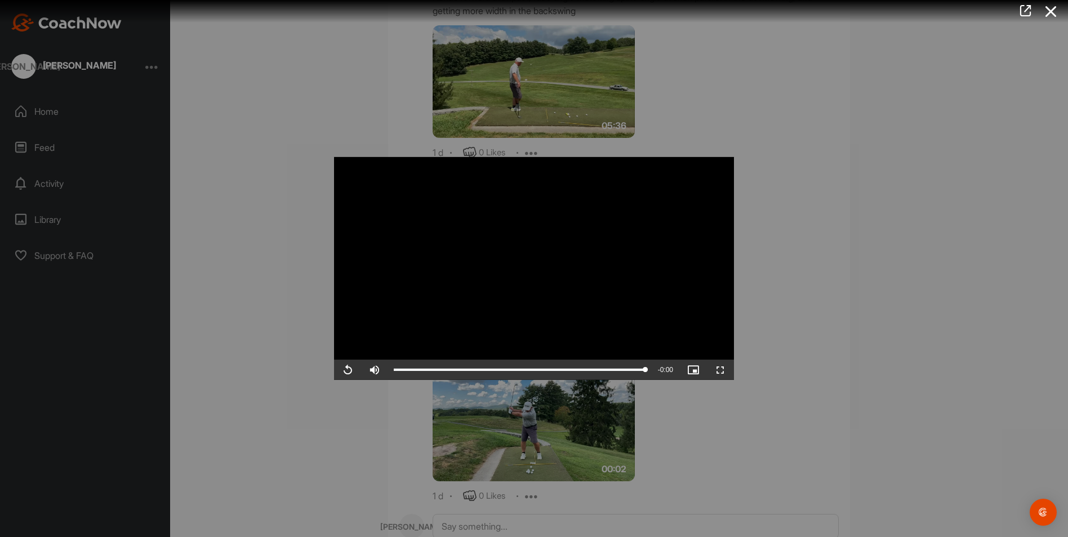
click at [767, 347] on div at bounding box center [534, 268] width 1068 height 537
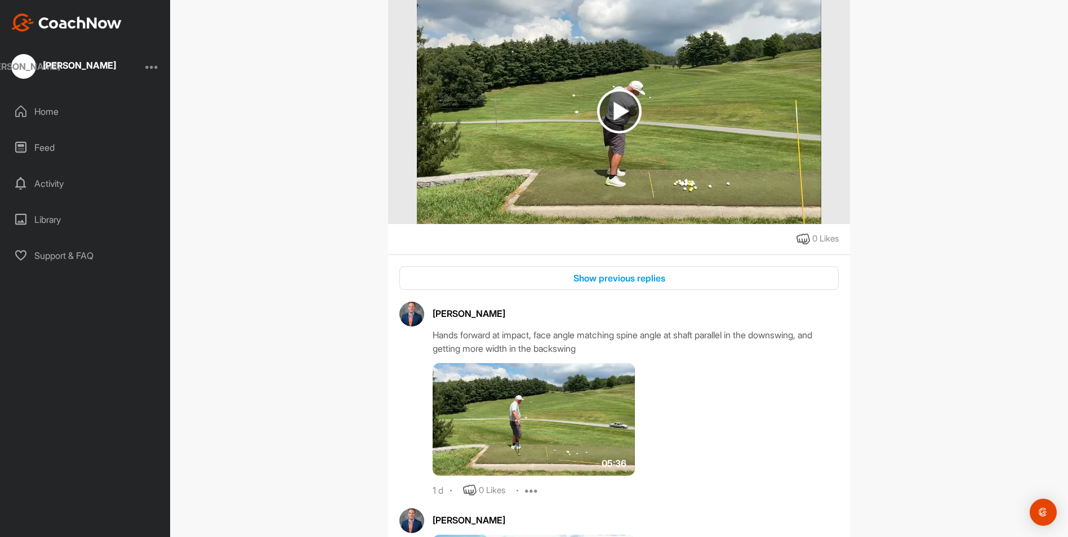
scroll to position [158, 0]
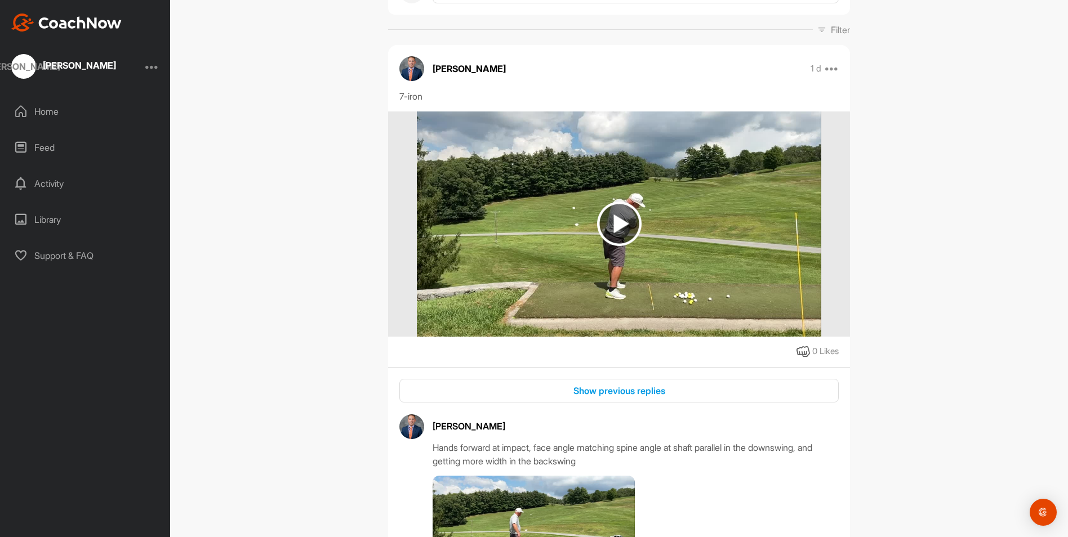
click at [613, 232] on img at bounding box center [619, 224] width 45 height 45
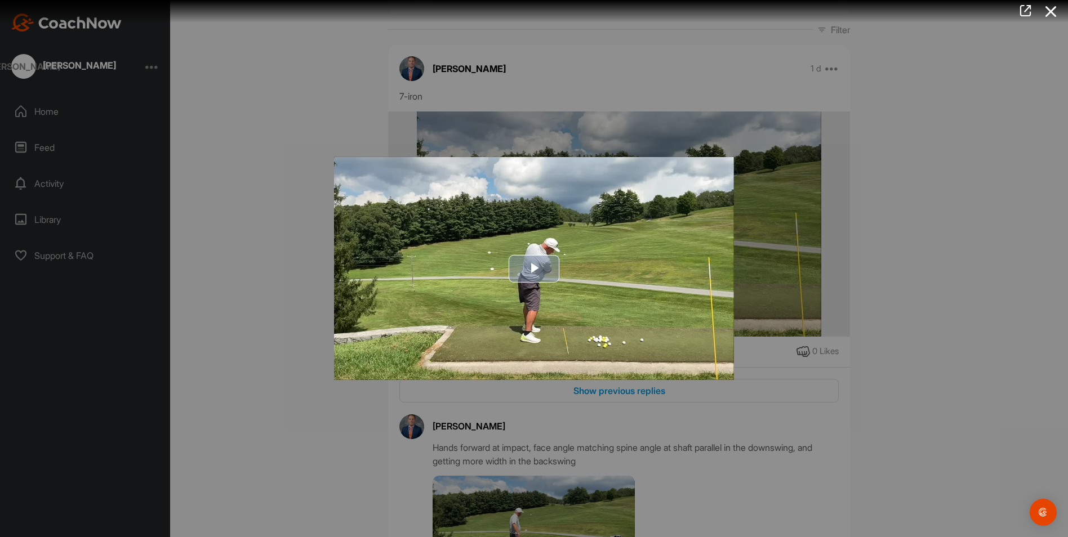
drag, startPoint x: 694, startPoint y: 364, endPoint x: 717, endPoint y: 364, distance: 23.1
click at [695, 363] on img "Video Player" at bounding box center [534, 268] width 400 height 223
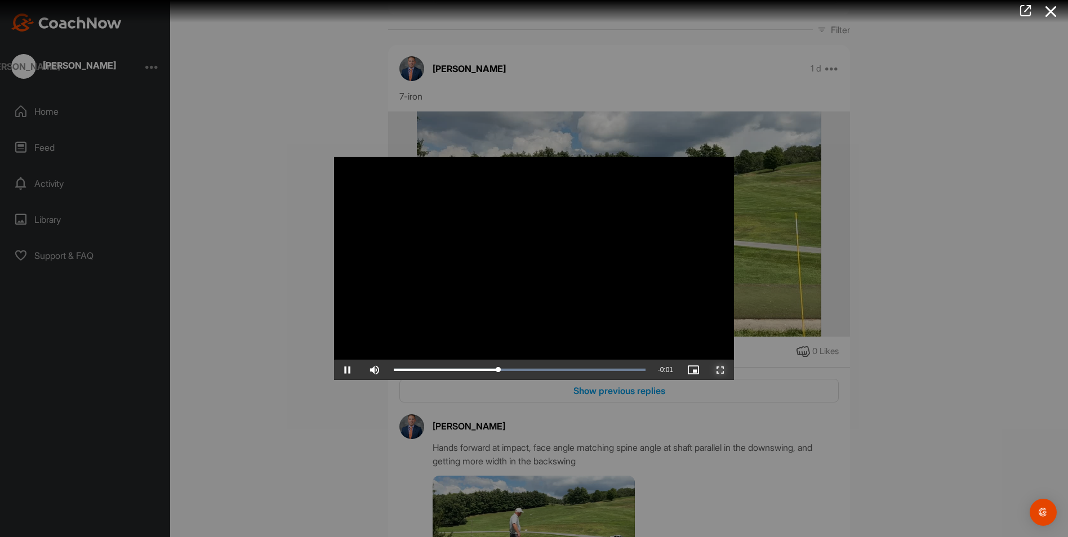
click at [719, 370] on span "Video Player" at bounding box center [720, 370] width 27 height 0
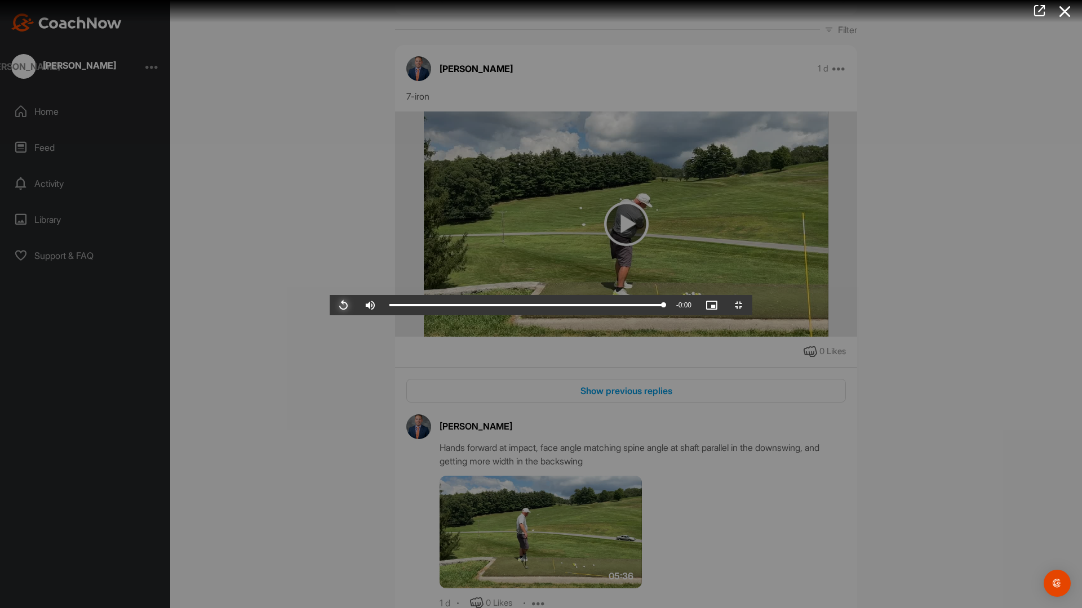
click at [330, 305] on span "Video Player" at bounding box center [343, 305] width 27 height 0
drag, startPoint x: 14, startPoint y: 597, endPoint x: 20, endPoint y: 594, distance: 7.1
click at [330, 305] on span "Video Player" at bounding box center [343, 305] width 27 height 0
drag, startPoint x: 525, startPoint y: 598, endPoint x: 474, endPoint y: 584, distance: 52.5
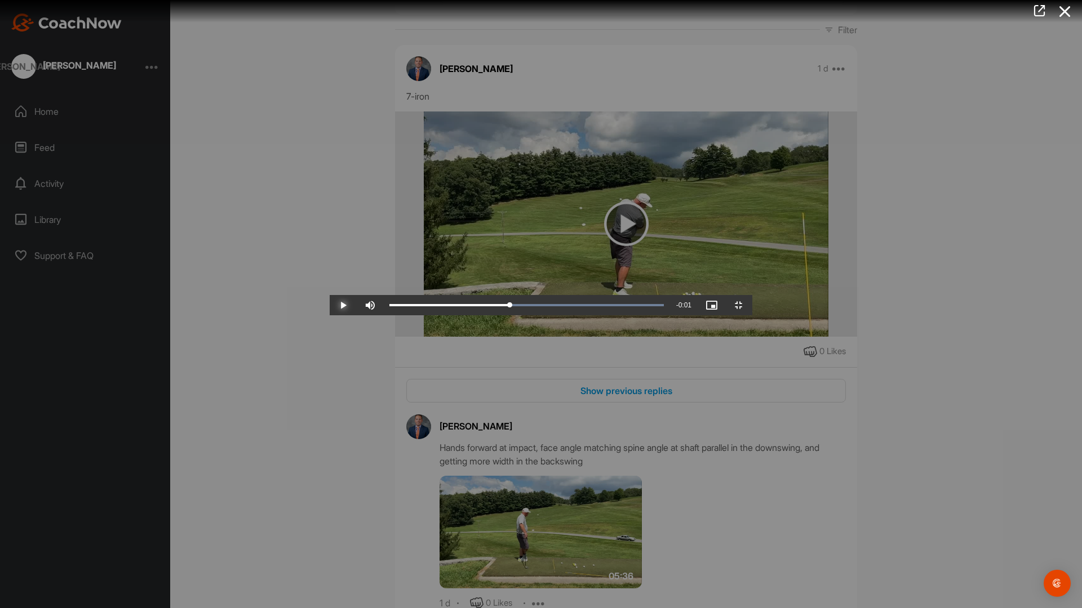
click at [470, 315] on div "Video Player is loading. Play Video Play Skip Backward Skip Forward Mute Curren…" at bounding box center [541, 304] width 422 height 23
click at [474, 307] on div "0:00" at bounding box center [449, 305] width 121 height 3
click at [474, 307] on div "0:00" at bounding box center [450, 305] width 122 height 3
click at [481, 307] on div "Loaded : 100.00% 0:00 0:00" at bounding box center [526, 305] width 274 height 3
click at [482, 307] on div "0:00" at bounding box center [450, 305] width 123 height 3
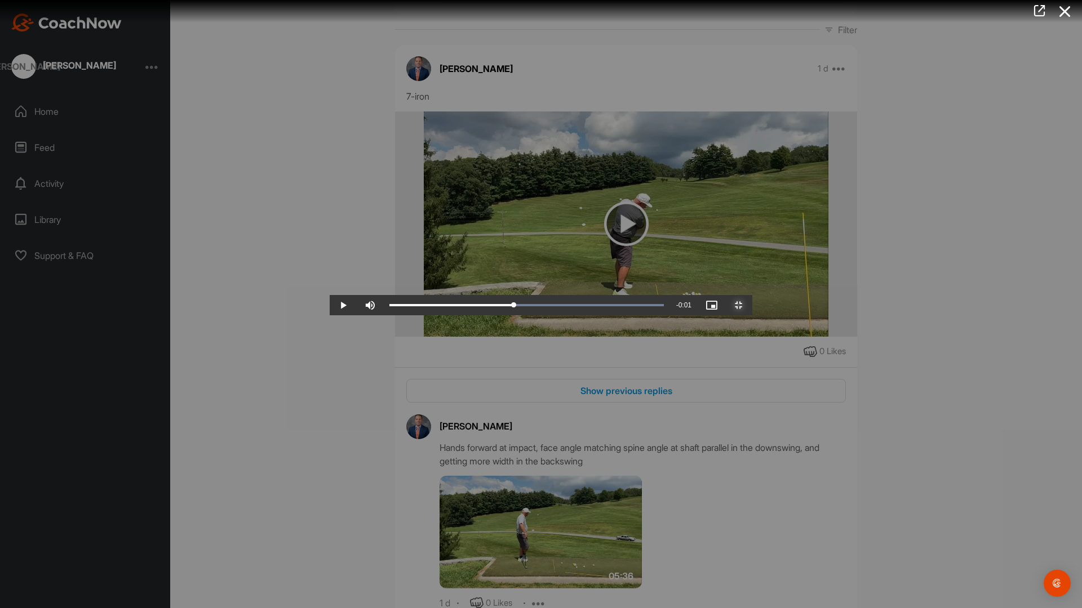
click at [752, 305] on span "Video Player" at bounding box center [738, 305] width 27 height 0
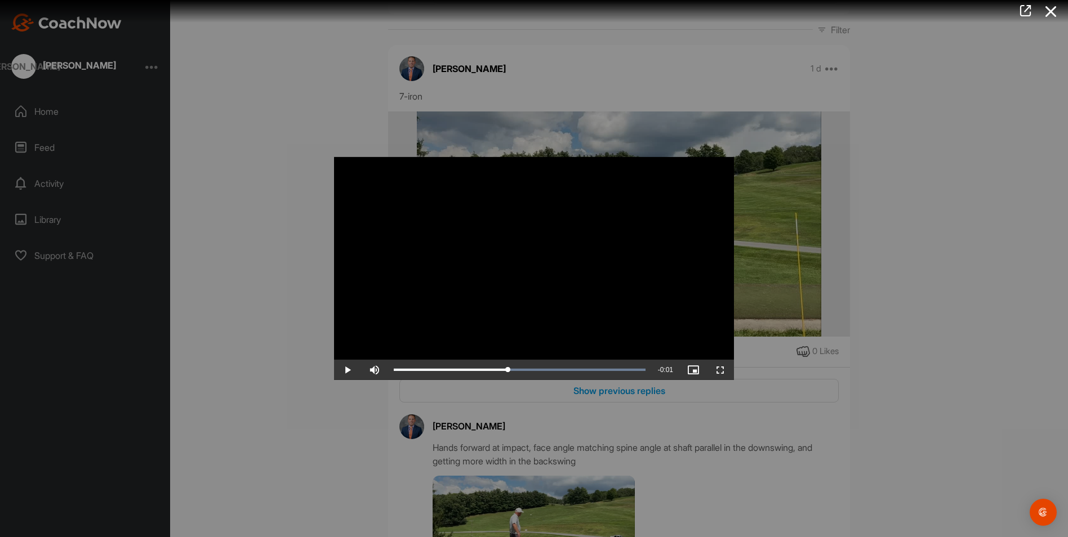
click at [873, 492] on div at bounding box center [534, 268] width 1068 height 537
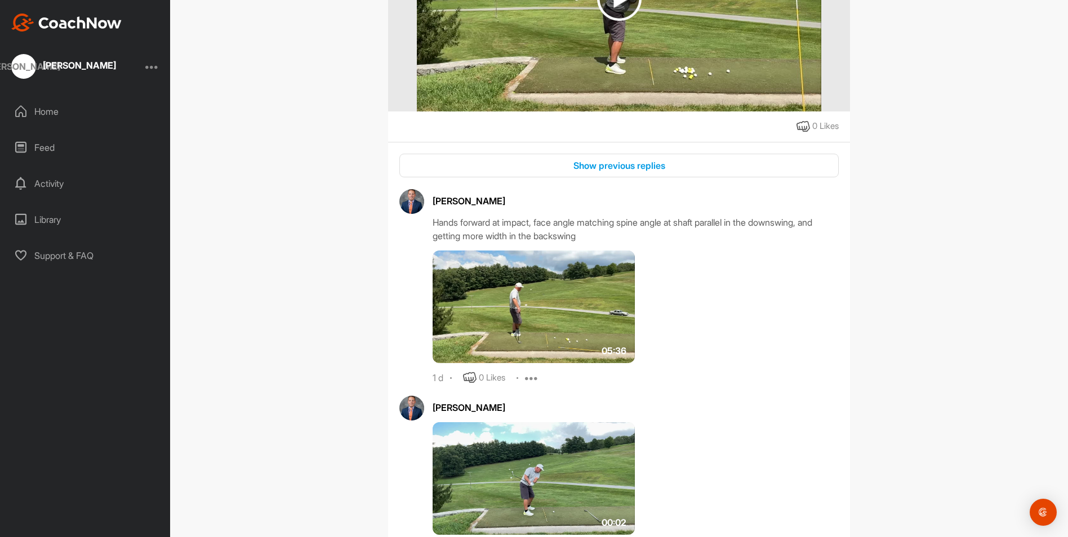
scroll to position [440, 0]
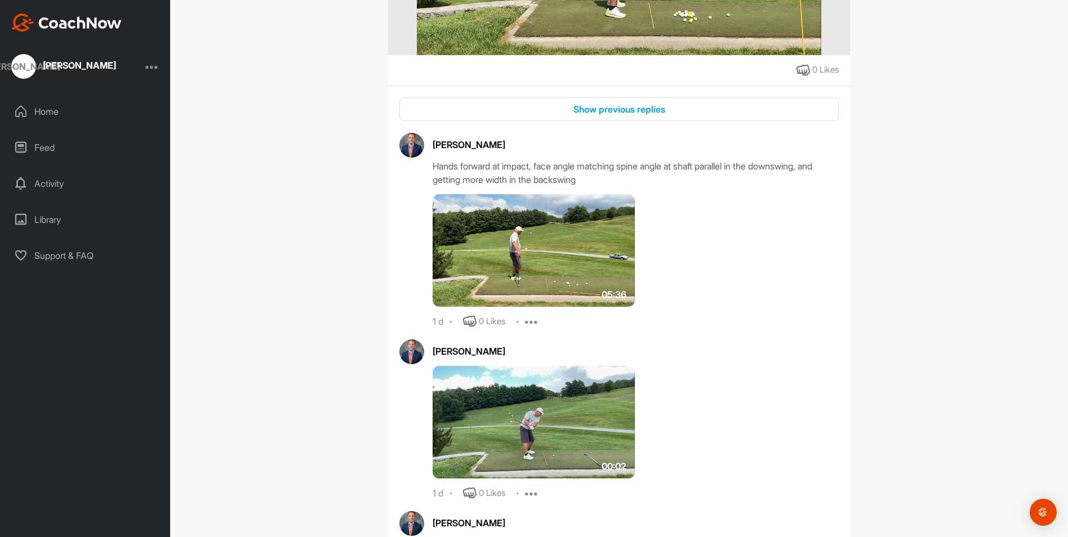
click at [549, 430] on img at bounding box center [534, 422] width 202 height 113
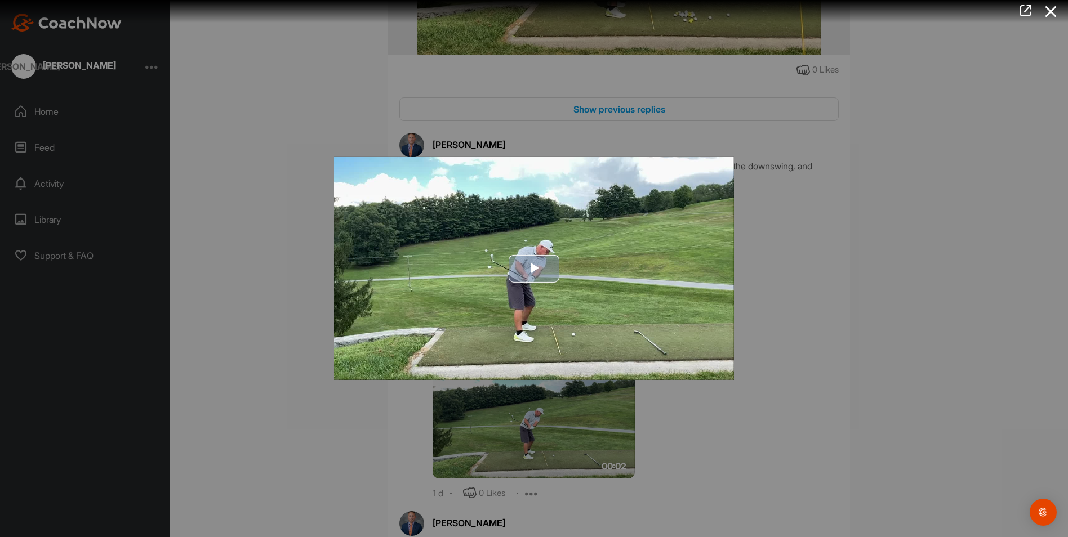
click at [534, 269] on span "Video Player" at bounding box center [534, 269] width 0 height 0
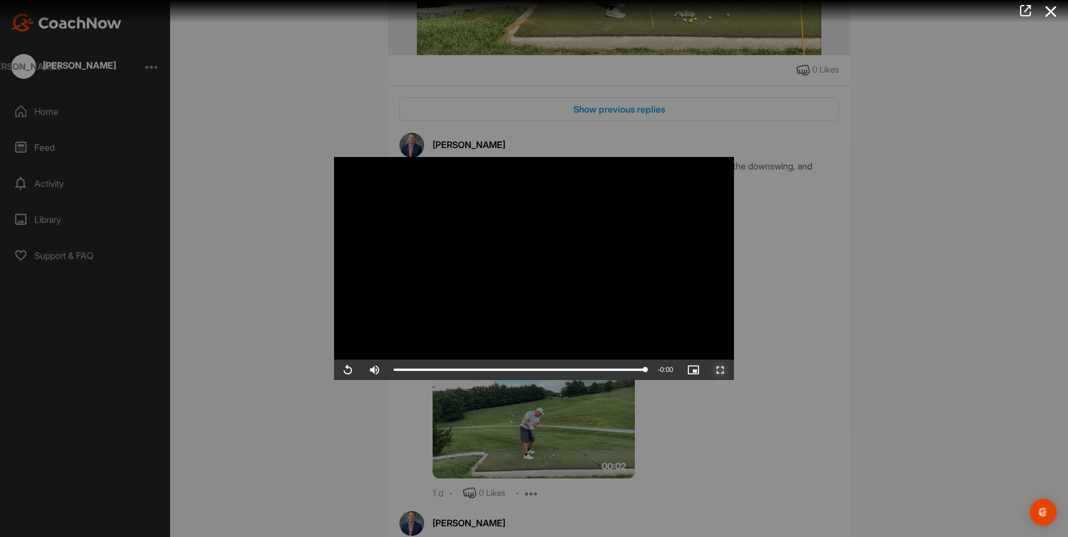
click at [719, 370] on span "Video Player" at bounding box center [720, 370] width 27 height 0
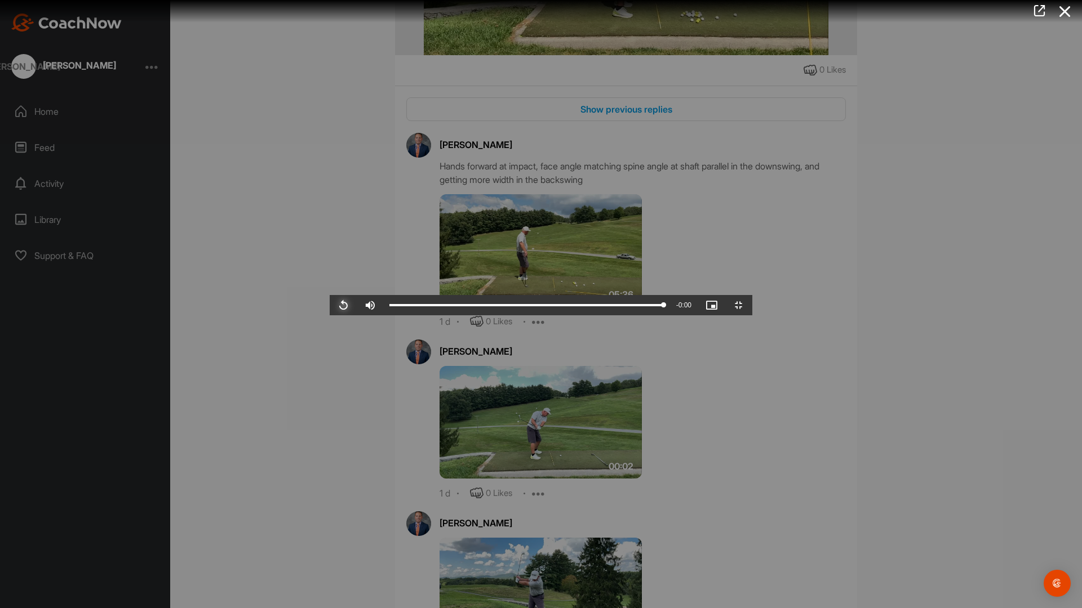
click at [330, 305] on span "Video Player" at bounding box center [343, 305] width 27 height 0
drag, startPoint x: 754, startPoint y: 597, endPoint x: 667, endPoint y: 595, distance: 86.8
click at [593, 307] on div "0:01" at bounding box center [490, 305] width 203 height 3
drag, startPoint x: 668, startPoint y: 596, endPoint x: 568, endPoint y: 576, distance: 101.6
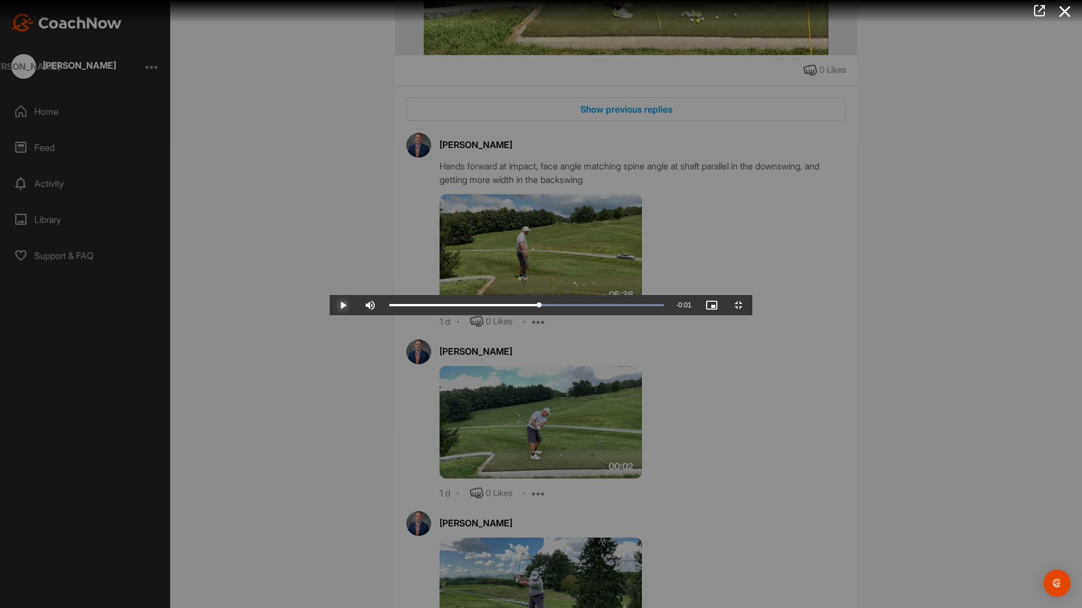
click at [568, 315] on div "Video Player is loading. Play Video Play Skip Backward Skip Forward Mute Curren…" at bounding box center [541, 304] width 422 height 23
click at [558, 315] on video "Video Player" at bounding box center [541, 304] width 422 height 23
click at [330, 305] on span "Video Player" at bounding box center [343, 305] width 27 height 0
click at [480, 307] on div "Loaded : 100.00% 0:01 0:01" at bounding box center [526, 305] width 274 height 3
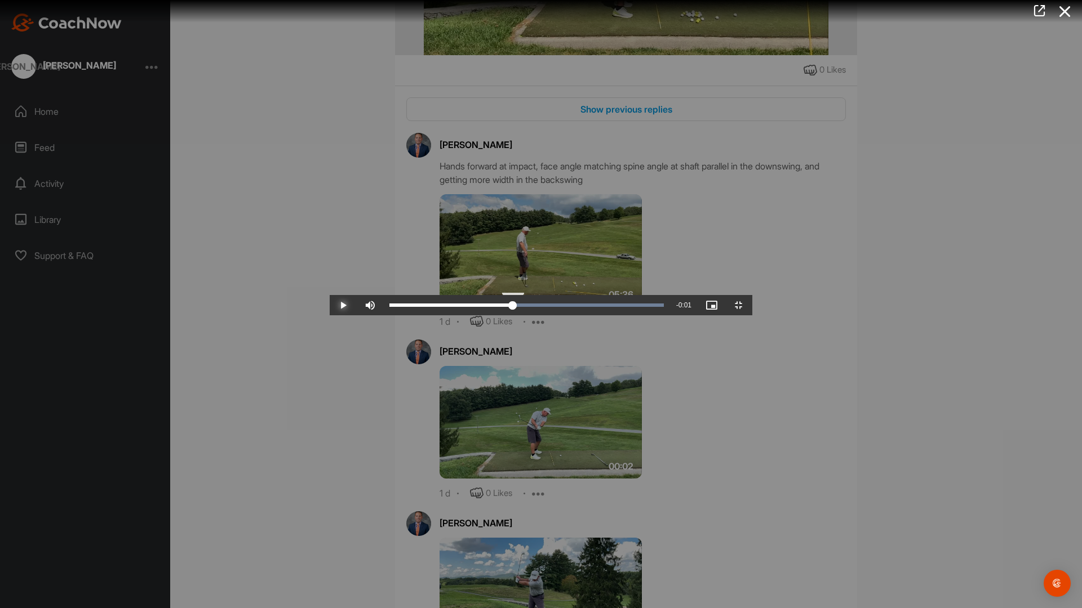
click at [821, 307] on div "0:01" at bounding box center [821, 305] width 1 height 3
click at [504, 307] on div "Loaded : 100.00% 0:01 0:01" at bounding box center [526, 305] width 274 height 3
click at [513, 315] on div "Loaded : 100.00% 0:01 0:01" at bounding box center [527, 305] width 286 height 20
click at [526, 307] on div "Loaded : 100.00% 0:01 0:01" at bounding box center [526, 305] width 274 height 3
click at [535, 307] on div "Loaded : 100.00% 0:01 0:01" at bounding box center [526, 305] width 274 height 3
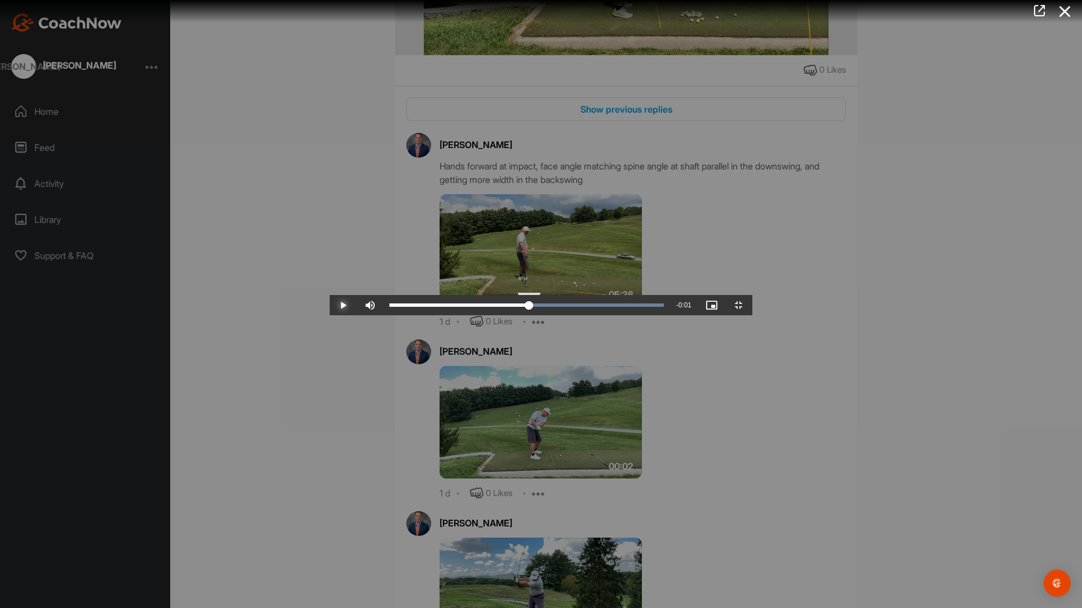
click at [549, 307] on div "Loaded : 100.00% 0:01 0:01" at bounding box center [526, 305] width 274 height 3
click at [575, 315] on div "Loaded : 100.00% 0:01 0:01" at bounding box center [527, 305] width 286 height 20
click at [592, 315] on div "Loaded : 100.00% 0:01 0:01" at bounding box center [527, 305] width 286 height 20
click at [601, 315] on div "Loaded : 100.00% 0:01 0:01" at bounding box center [527, 305] width 286 height 20
click at [616, 307] on div "Loaded : 100.00% 0:01 0:01" at bounding box center [526, 305] width 274 height 3
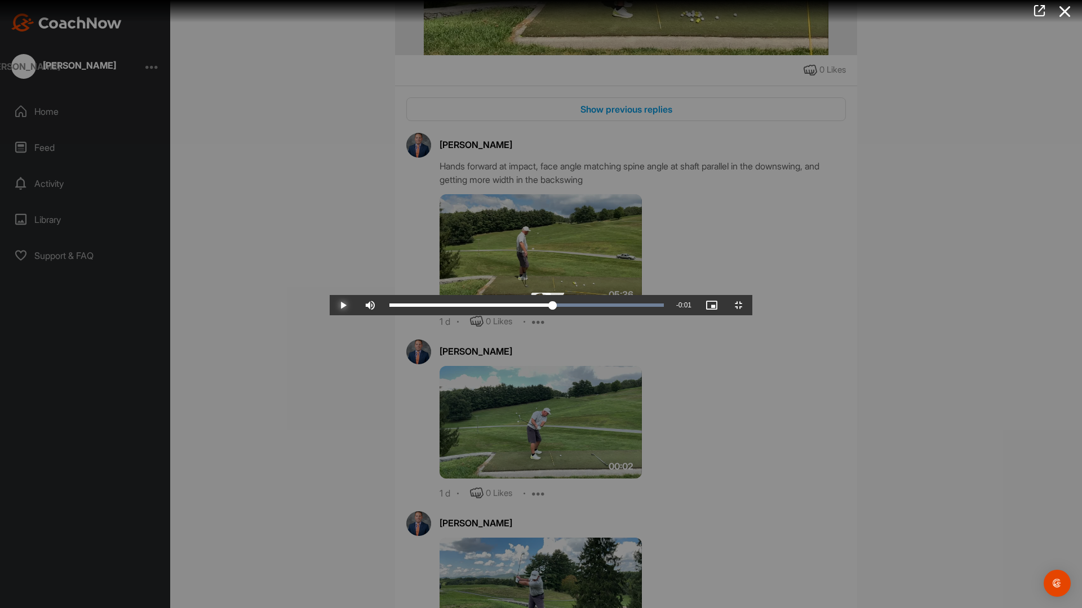
click at [622, 307] on div "Loaded : 100.00% 0:01 0:01" at bounding box center [526, 305] width 274 height 3
click at [629, 307] on div "Loaded : 100.00% 0:01 0:01" at bounding box center [526, 305] width 274 height 3
click at [557, 307] on div "0:01" at bounding box center [472, 305] width 167 height 3
click at [635, 307] on div "Loaded : 100.00% 0:01 0:01" at bounding box center [526, 305] width 274 height 3
click at [641, 307] on div "Loaded : 100.00% 0:01 0:01" at bounding box center [526, 305] width 274 height 3
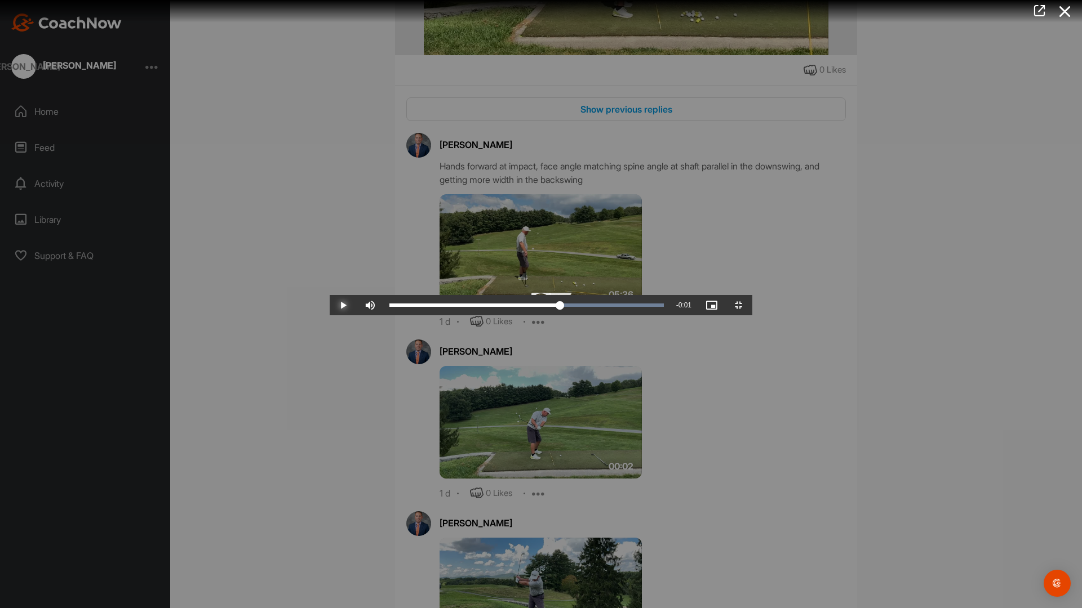
click at [646, 307] on div "Loaded : 100.00% 0:01 0:01" at bounding box center [526, 305] width 274 height 3
click at [752, 305] on span "Video Player" at bounding box center [738, 305] width 27 height 0
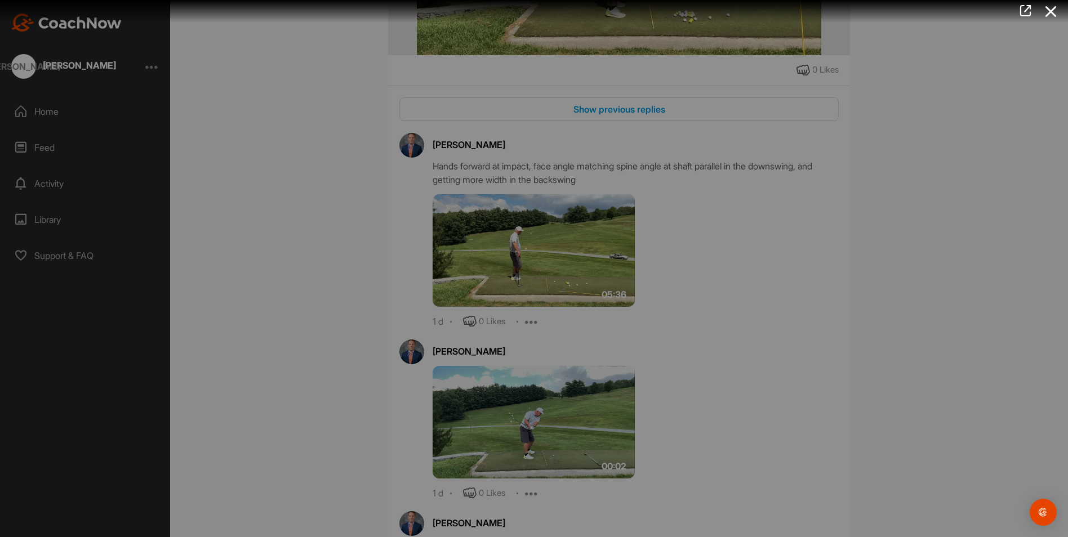
click at [782, 486] on div at bounding box center [534, 268] width 1068 height 537
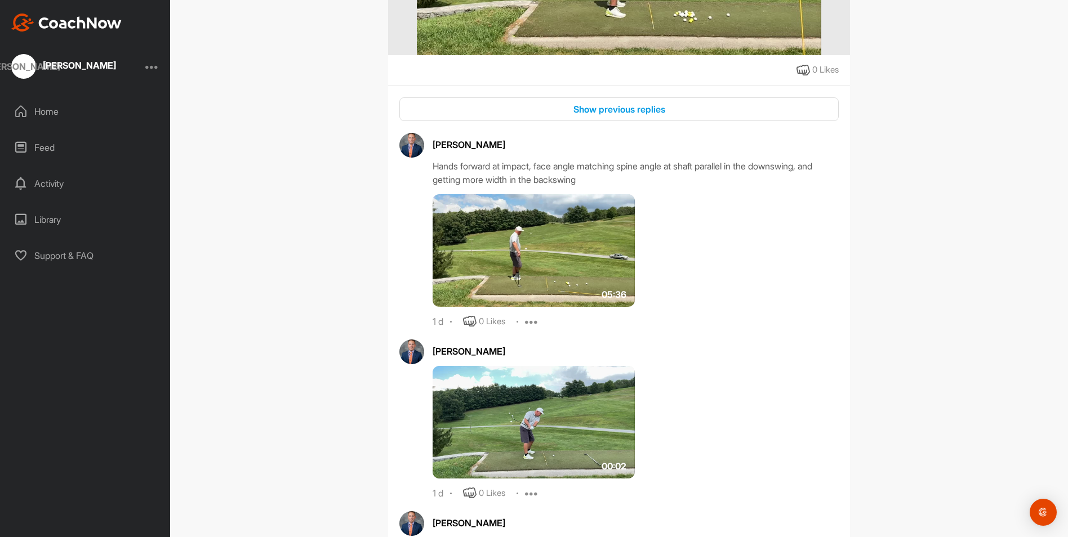
scroll to position [496, 0]
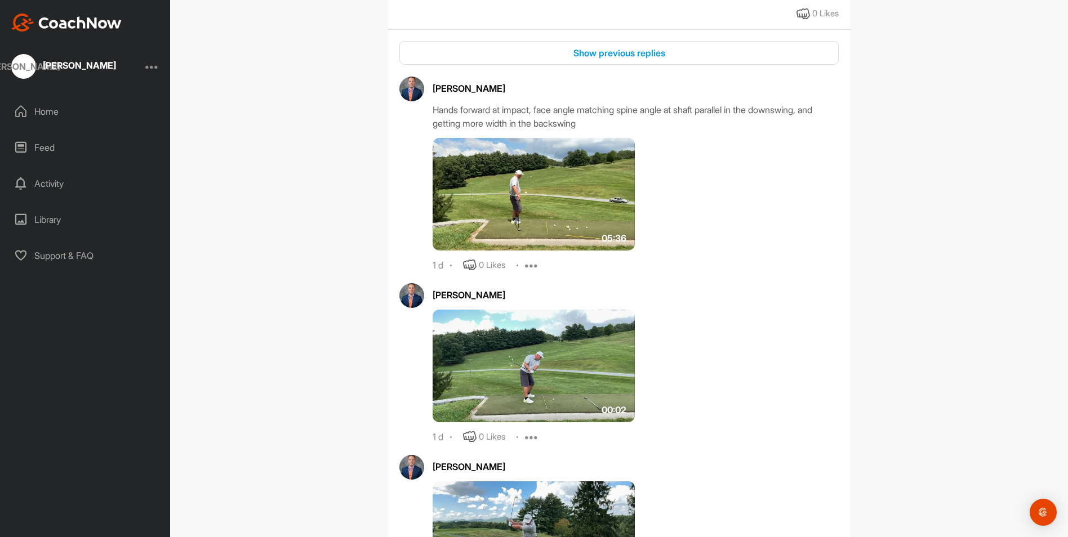
click at [545, 387] on img at bounding box center [534, 366] width 202 height 113
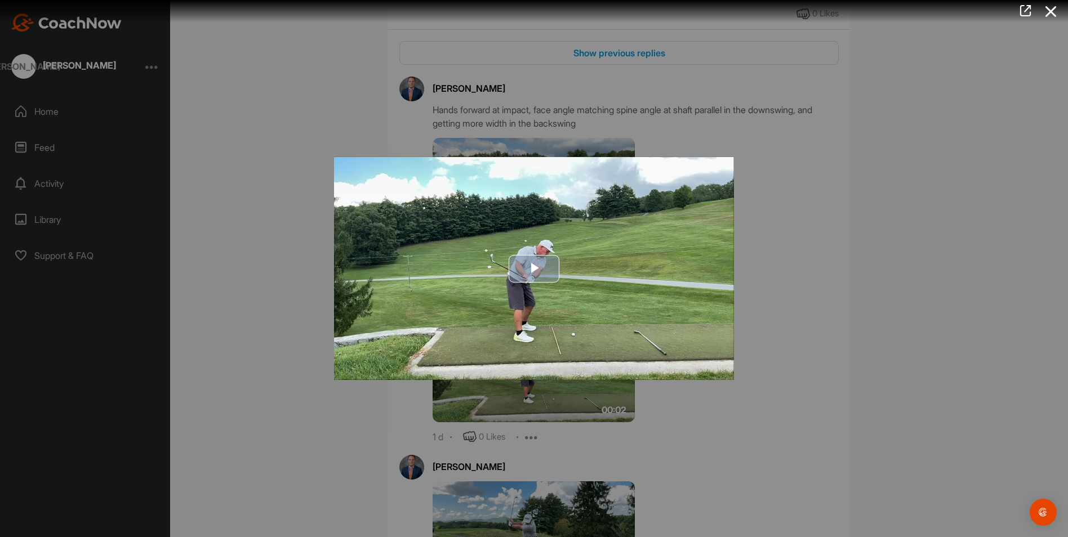
drag, startPoint x: 531, startPoint y: 268, endPoint x: 536, endPoint y: 272, distance: 6.0
click at [534, 269] on span "Video Player" at bounding box center [534, 269] width 0 height 0
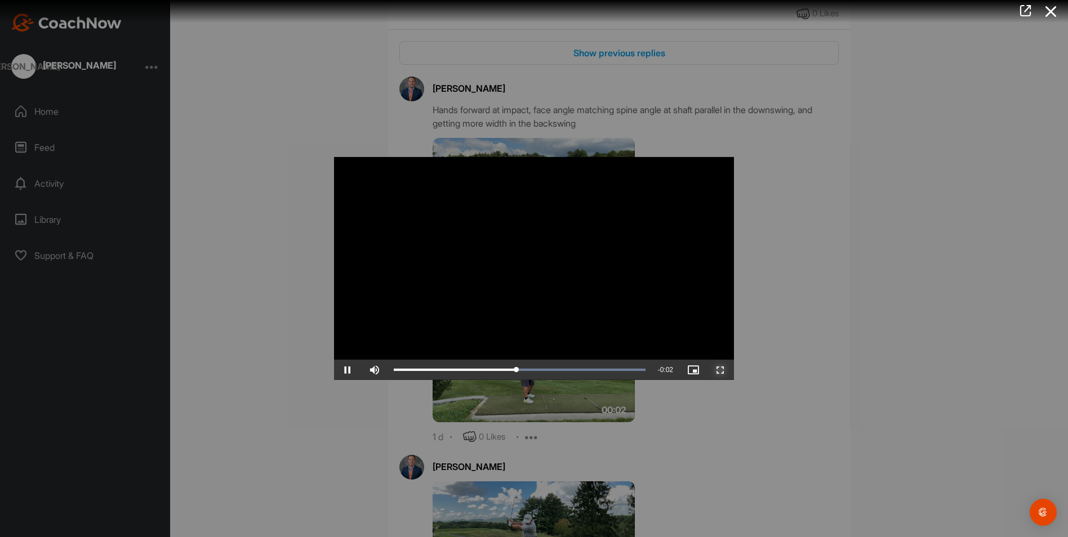
click at [717, 370] on span "Video Player" at bounding box center [720, 370] width 27 height 0
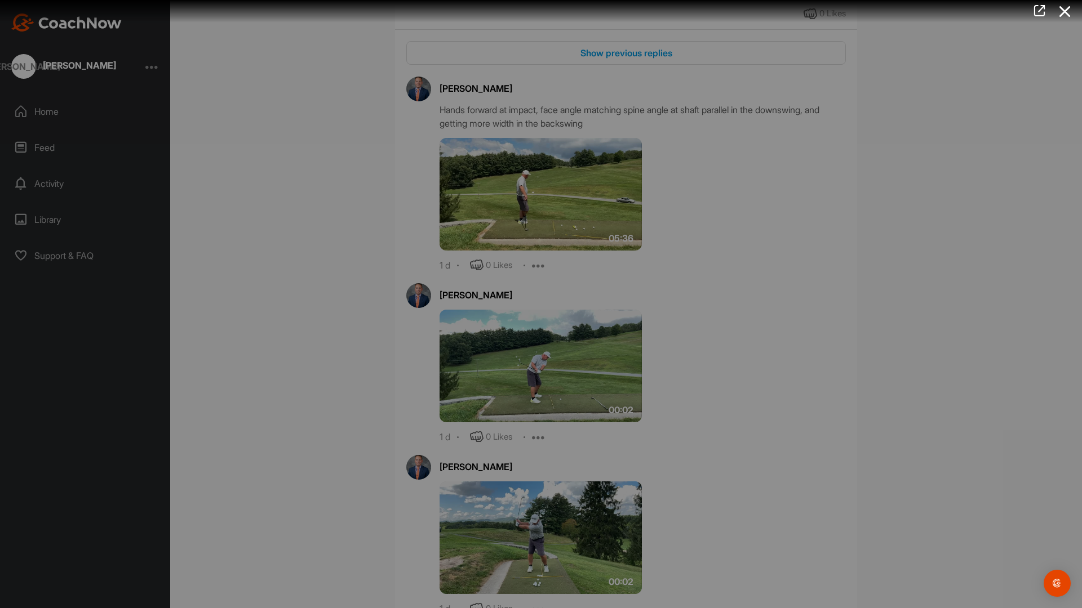
drag, startPoint x: 994, startPoint y: 596, endPoint x: 613, endPoint y: 590, distance: 380.8
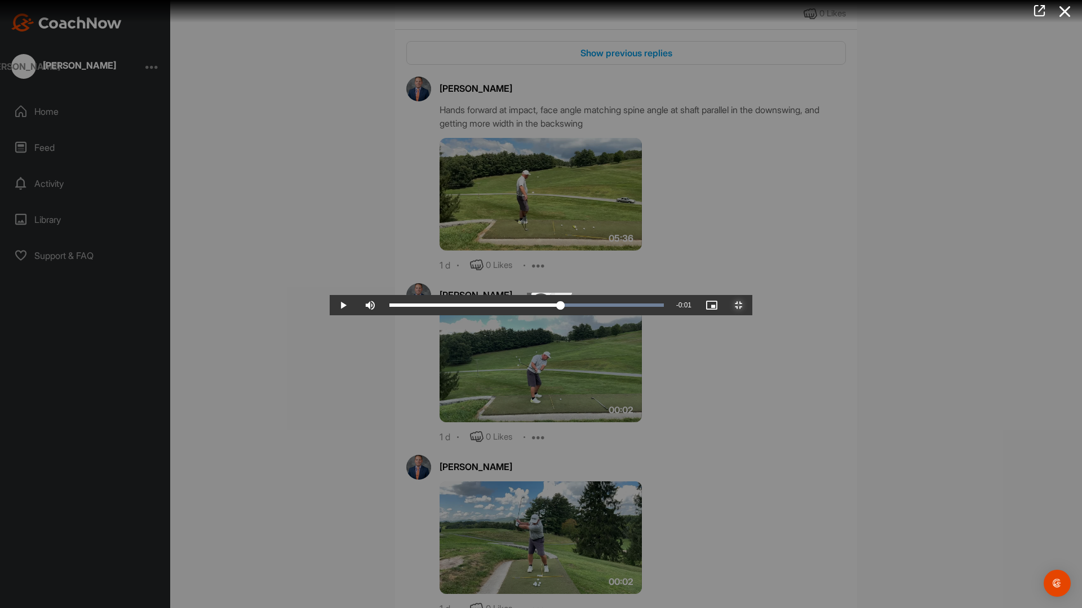
click at [612, 315] on div "Loaded : 100.00% 0:01 0:01" at bounding box center [527, 305] width 286 height 20
click at [621, 307] on div "Loaded : 100.00% 0:01 0:01" at bounding box center [526, 305] width 274 height 3
click at [554, 307] on div "0:01" at bounding box center [471, 305] width 165 height 3
click at [631, 307] on div "Loaded : 100.00% 0:01 0:01" at bounding box center [526, 305] width 274 height 3
click at [638, 307] on div "Loaded : 100.00% 0:01 0:01" at bounding box center [526, 305] width 274 height 3
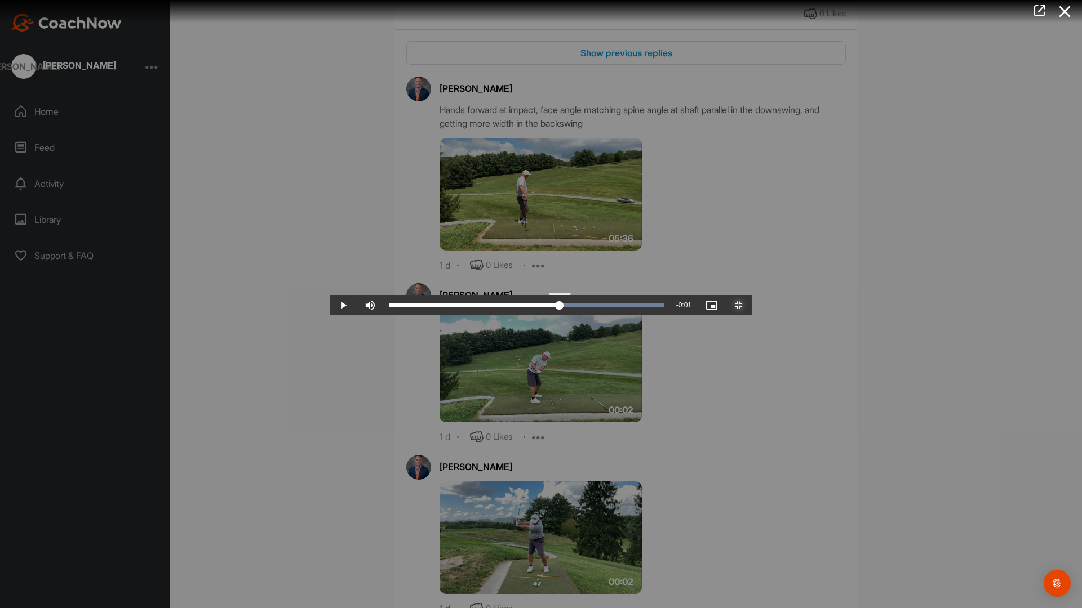
click at [559, 307] on div "0:01" at bounding box center [474, 305] width 170 height 3
click at [647, 307] on div "Loaded : 100.00% 0:01 0:01" at bounding box center [526, 305] width 274 height 3
click at [653, 315] on div "Loaded : 100.00% 0:01 0:01" at bounding box center [527, 305] width 286 height 20
click at [662, 315] on div "Loaded : 100.00% 0:01 0:01" at bounding box center [527, 305] width 286 height 20
click at [664, 307] on div "Loaded : 100.00% 0:01 0:01" at bounding box center [526, 305] width 274 height 3
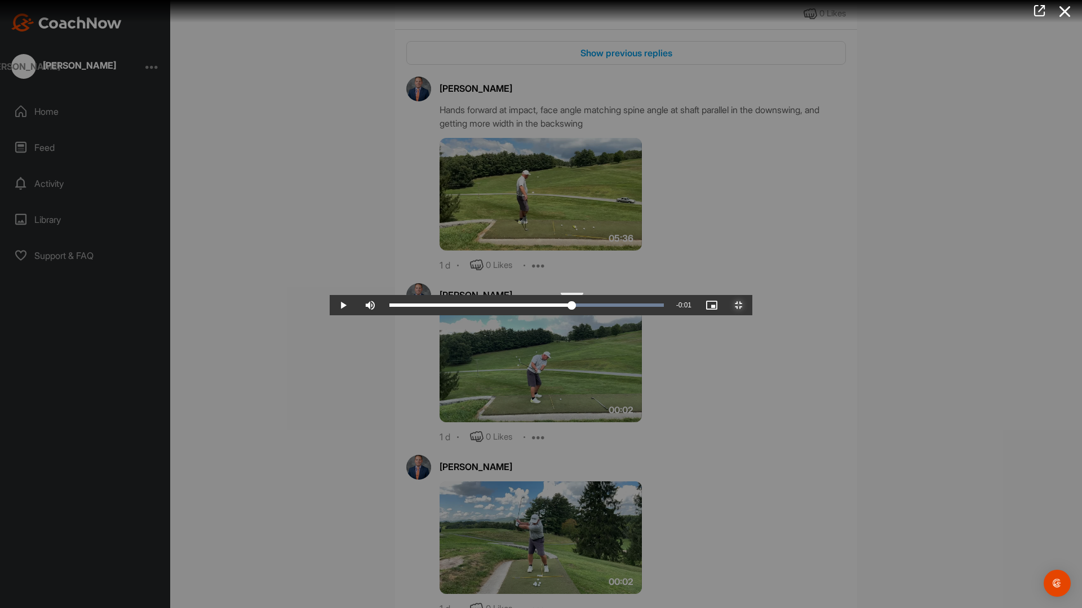
click at [664, 307] on div "Loaded : 100.00% 0:01 0:01" at bounding box center [526, 305] width 274 height 3
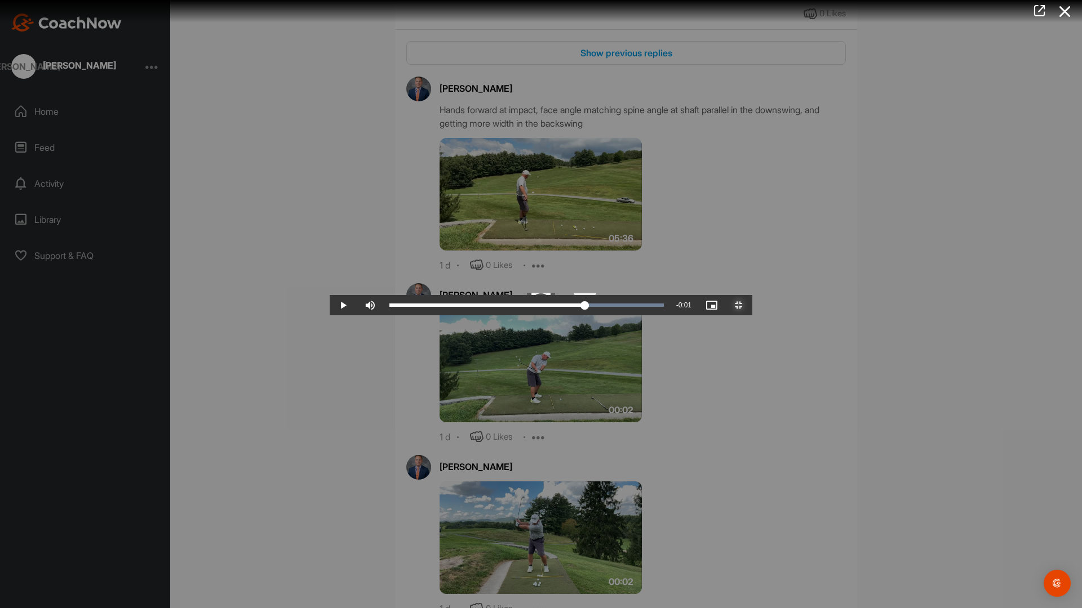
click at [664, 307] on div "Loaded : 100.00% 0:01 0:01" at bounding box center [526, 305] width 274 height 3
click at [589, 307] on div "0:01" at bounding box center [488, 305] width 199 height 3
click at [752, 305] on span "Video Player" at bounding box center [738, 305] width 27 height 0
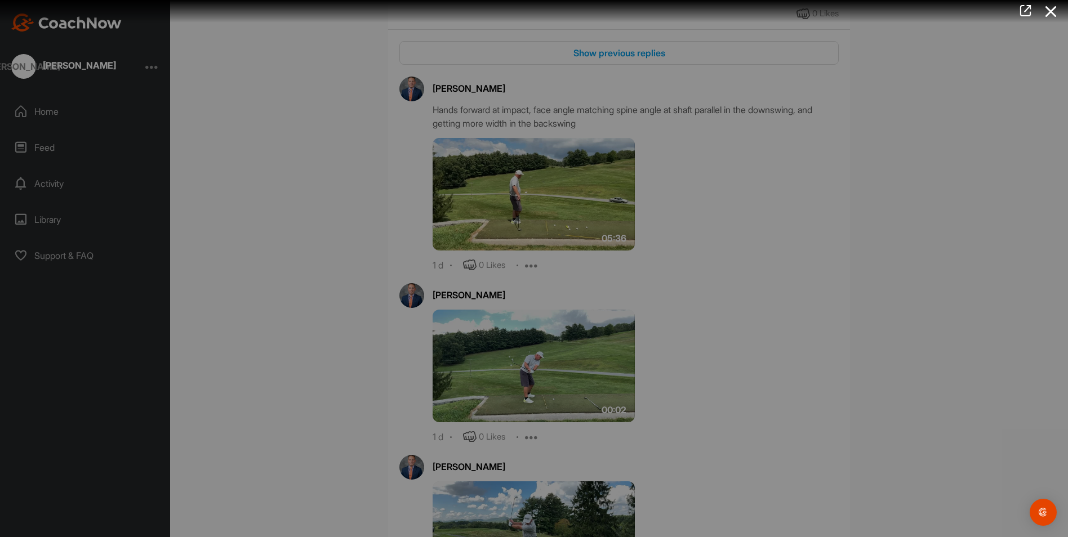
click at [696, 452] on div at bounding box center [534, 268] width 1068 height 537
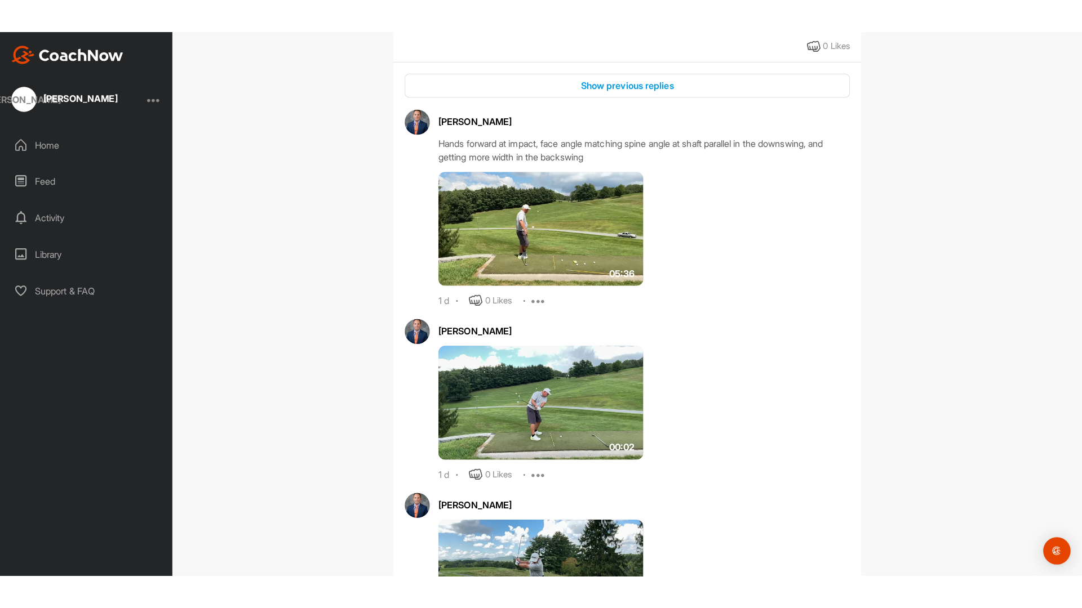
scroll to position [665, 0]
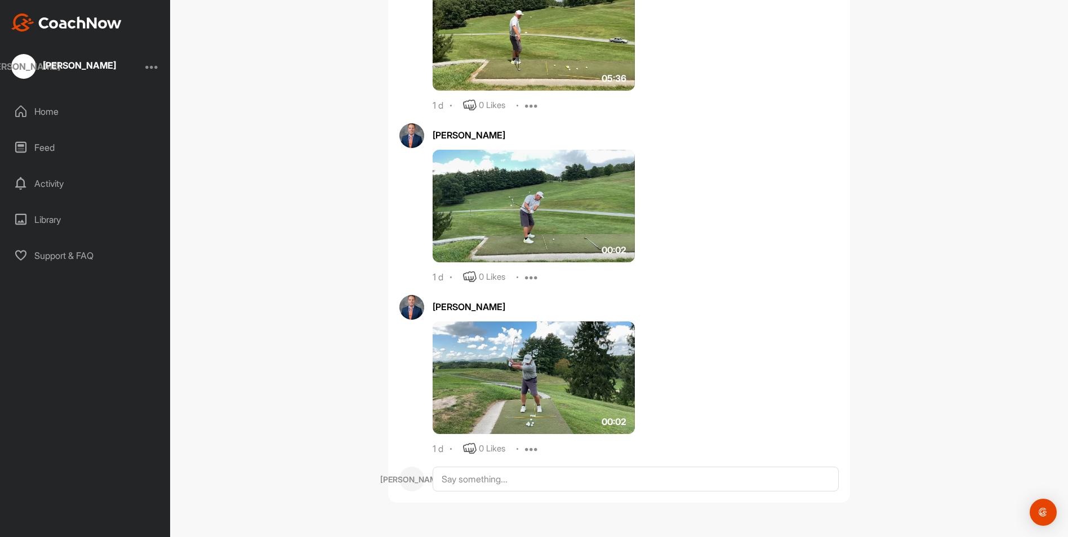
click at [522, 381] on img at bounding box center [534, 378] width 202 height 113
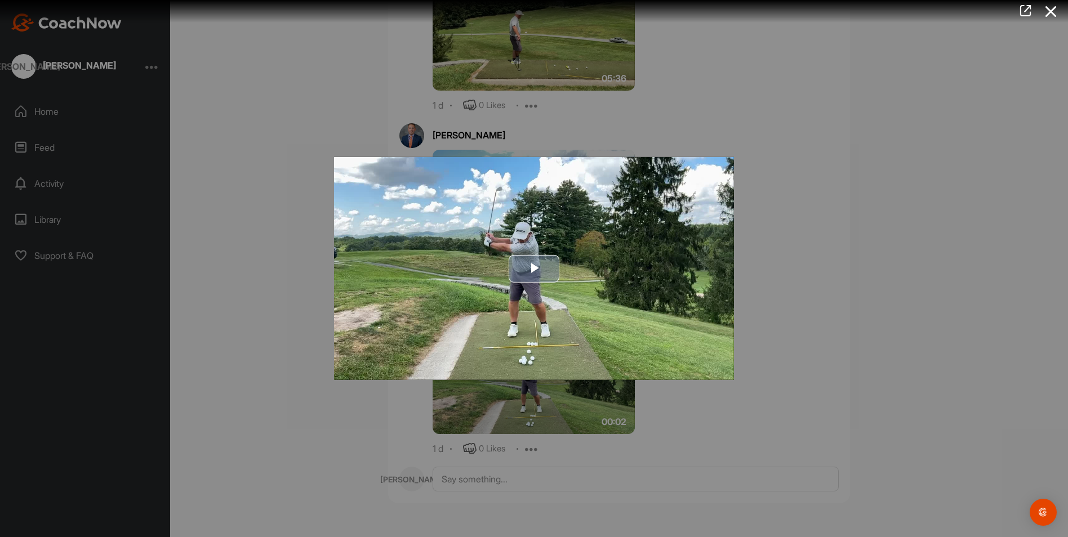
click at [534, 269] on span "Video Player" at bounding box center [534, 269] width 0 height 0
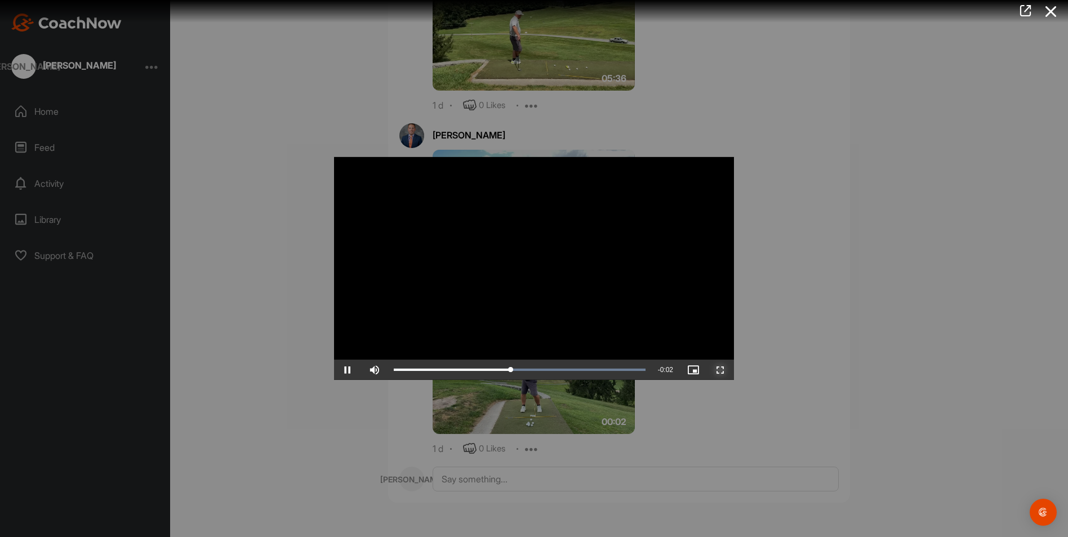
click at [719, 370] on span "Video Player" at bounding box center [720, 370] width 27 height 0
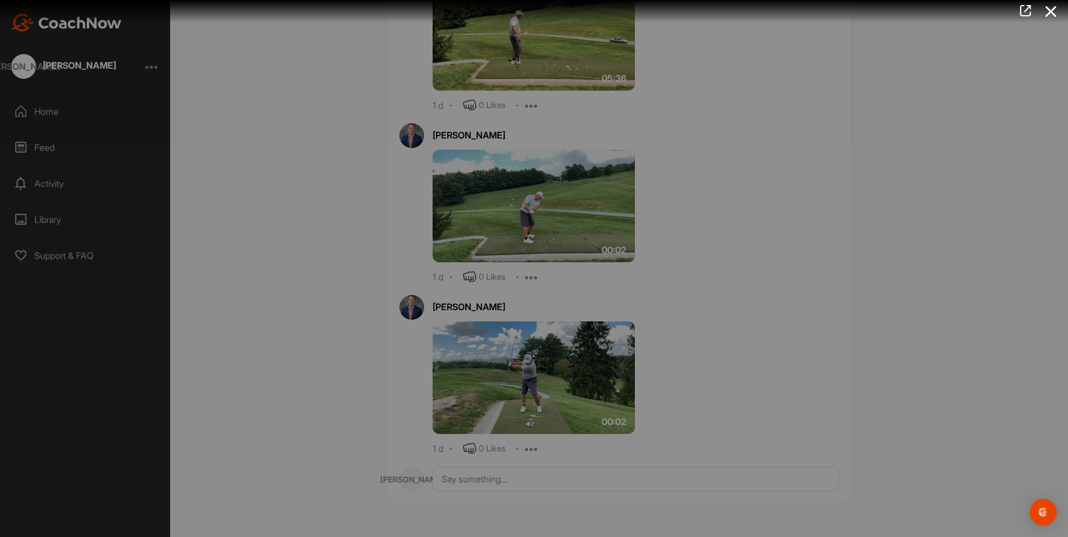
scroll to position [594, 0]
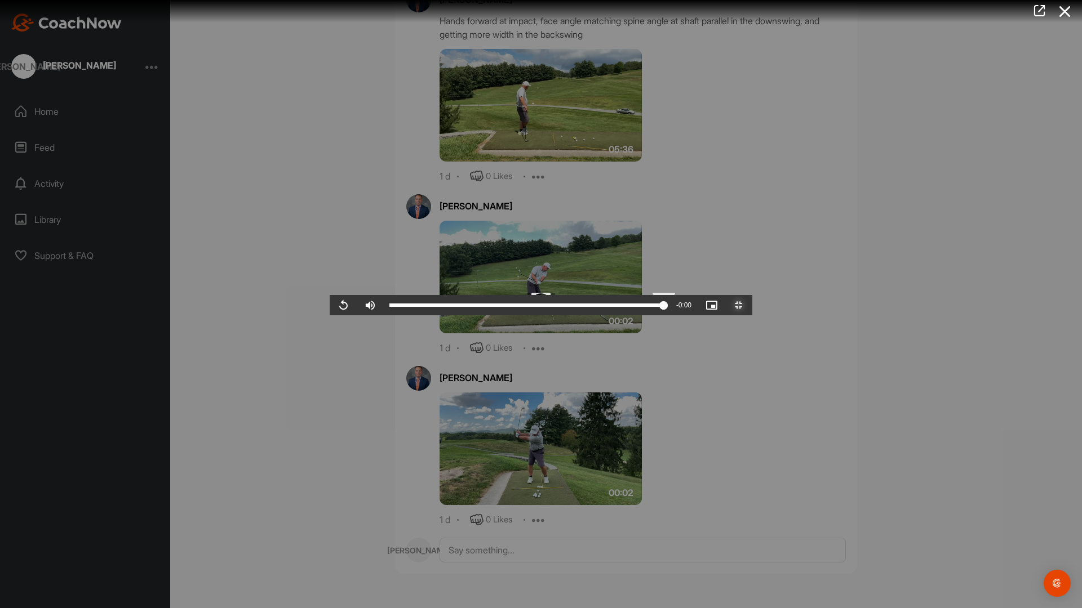
drag, startPoint x: 993, startPoint y: 599, endPoint x: 771, endPoint y: 599, distance: 221.4
click at [664, 307] on div "Loaded : 100.00% 0:01 0:01" at bounding box center [526, 305] width 274 height 3
drag, startPoint x: 768, startPoint y: 598, endPoint x: 541, endPoint y: 589, distance: 227.2
click at [541, 315] on div "Loaded : 100.00% 0:01 0:01" at bounding box center [527, 305] width 286 height 20
click at [551, 307] on div "Loaded : 100.00% 0:01 0:01" at bounding box center [526, 305] width 274 height 3
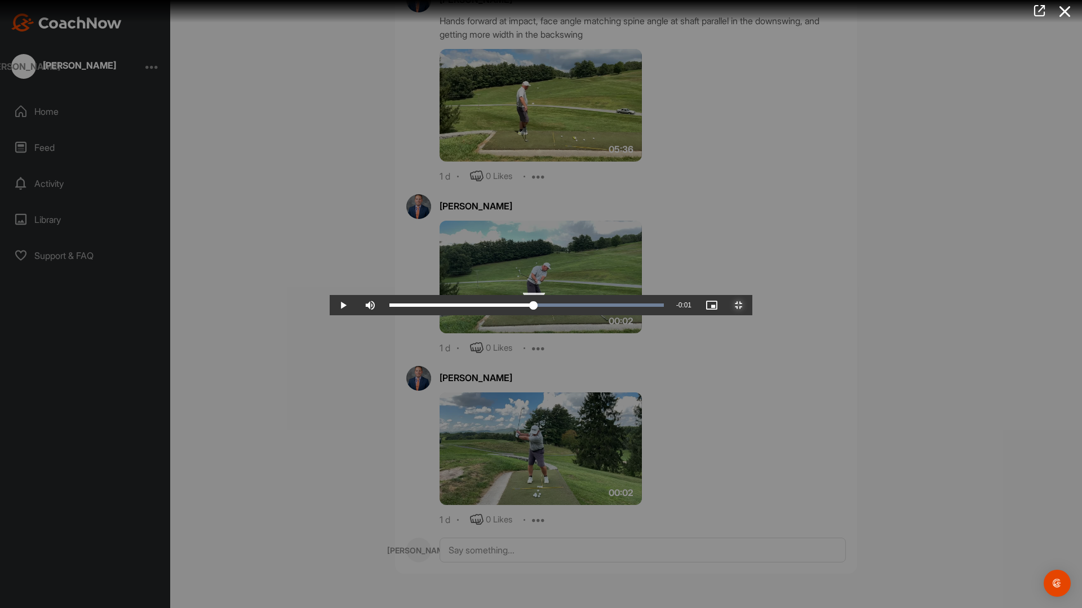
click at [533, 307] on div "0:01" at bounding box center [461, 305] width 144 height 3
click at [889, 307] on div "0:01" at bounding box center [889, 305] width 1 height 3
click at [565, 307] on div "Loaded : 100.00% 0:01 0:01" at bounding box center [526, 305] width 274 height 3
click at [570, 307] on div "Loaded : 100.00% 0:01 0:01" at bounding box center [526, 305] width 274 height 3
click at [582, 307] on div "Loaded : 100.00% 0:01 0:01" at bounding box center [526, 305] width 274 height 3
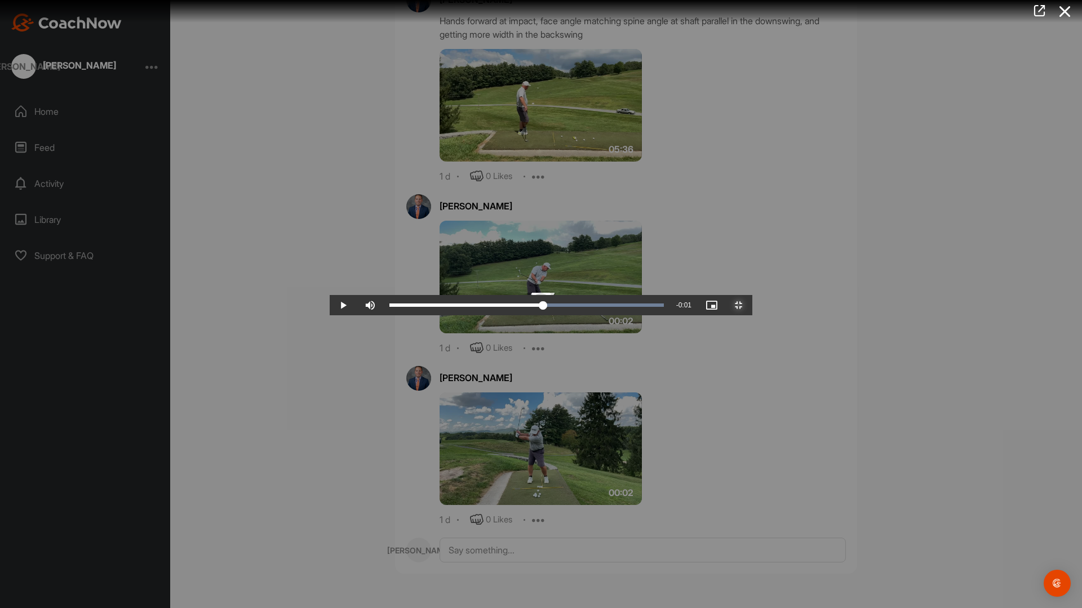
click at [592, 307] on div "Loaded : 100.00% 0:01 0:01" at bounding box center [526, 305] width 274 height 3
click at [546, 307] on div "0:01" at bounding box center [467, 305] width 157 height 3
click at [602, 307] on div "Loaded : 100.00% 0:01 0:01" at bounding box center [526, 305] width 274 height 3
click at [612, 307] on div "Loaded : 100.00% 0:01 0:01" at bounding box center [526, 305] width 274 height 3
click at [625, 307] on div "Loaded : 100.00% 0:01 0:01" at bounding box center [526, 305] width 274 height 3
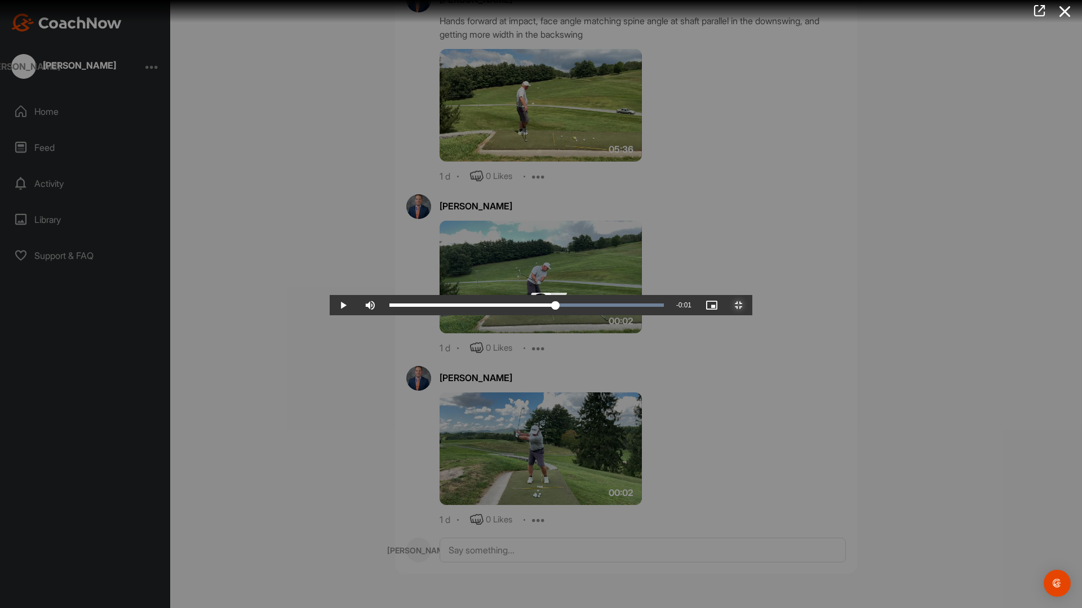
click at [635, 307] on div "Loaded : 100.00% 0:01 0:01" at bounding box center [526, 305] width 274 height 3
click at [558, 307] on div "0:01" at bounding box center [473, 305] width 169 height 3
click at [972, 307] on div "0:01" at bounding box center [972, 305] width 1 height 3
click at [651, 307] on div "Loaded : 100.00% 0:01 0:01" at bounding box center [526, 305] width 274 height 3
drag, startPoint x: 651, startPoint y: 599, endPoint x: 646, endPoint y: 602, distance: 6.3
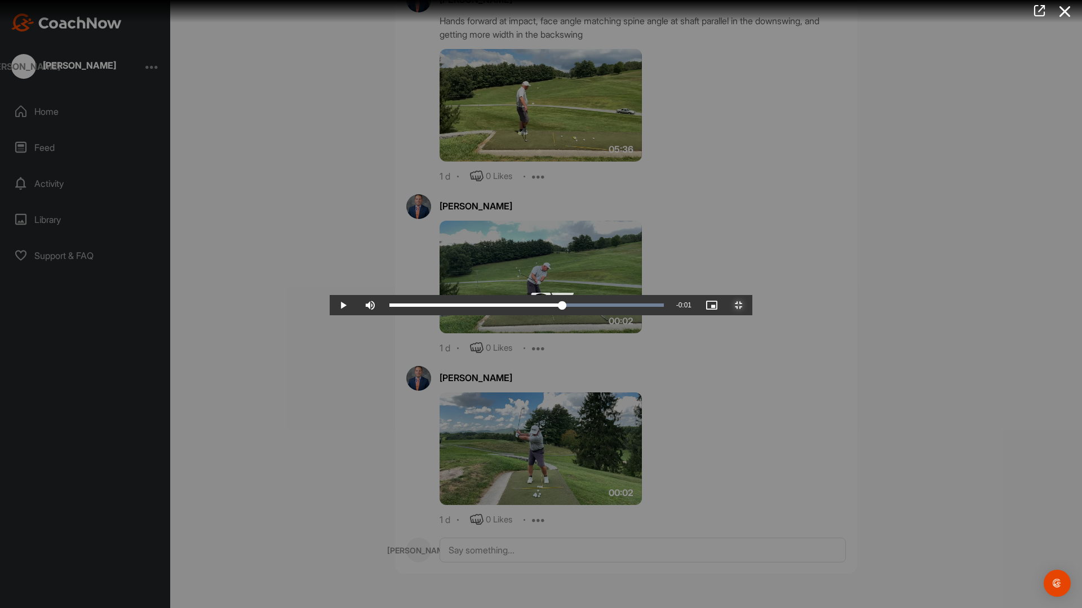
click at [562, 307] on div "0:01" at bounding box center [475, 305] width 173 height 3
click at [652, 315] on div "Loaded : 100.00% 0:01 0:01" at bounding box center [527, 305] width 286 height 20
click at [563, 307] on div "0:01" at bounding box center [476, 305] width 174 height 3
click at [645, 315] on div "Loaded : 100.00% 0:01 0:01" at bounding box center [527, 305] width 286 height 20
click at [639, 315] on div "Loaded : 100.00% 0:01 0:01" at bounding box center [527, 305] width 286 height 20
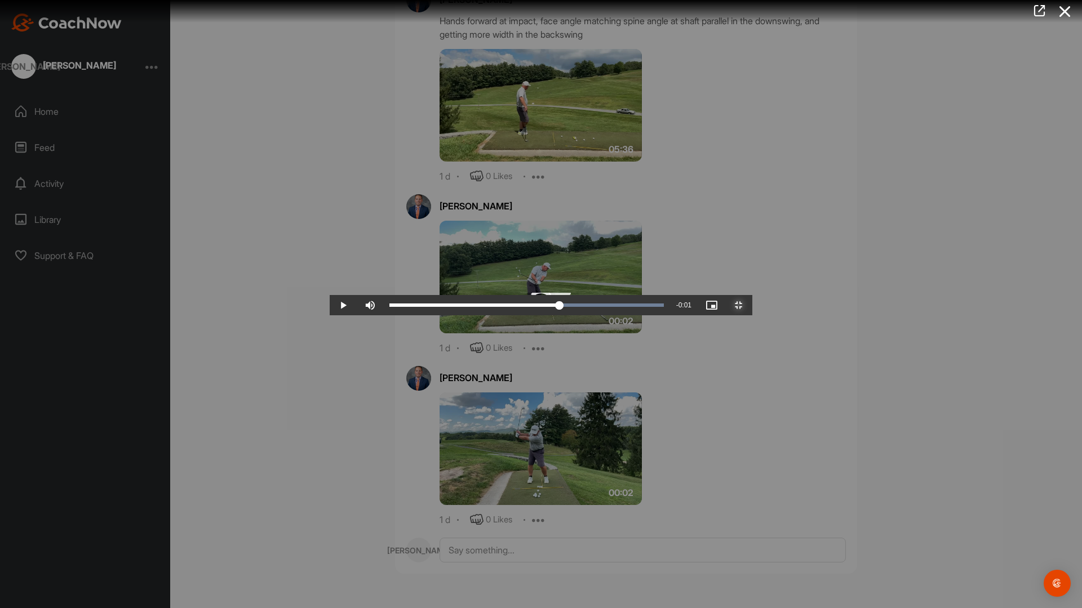
click at [559, 307] on div "0:01" at bounding box center [474, 305] width 170 height 3
click at [752, 305] on span "Video Player" at bounding box center [738, 305] width 27 height 0
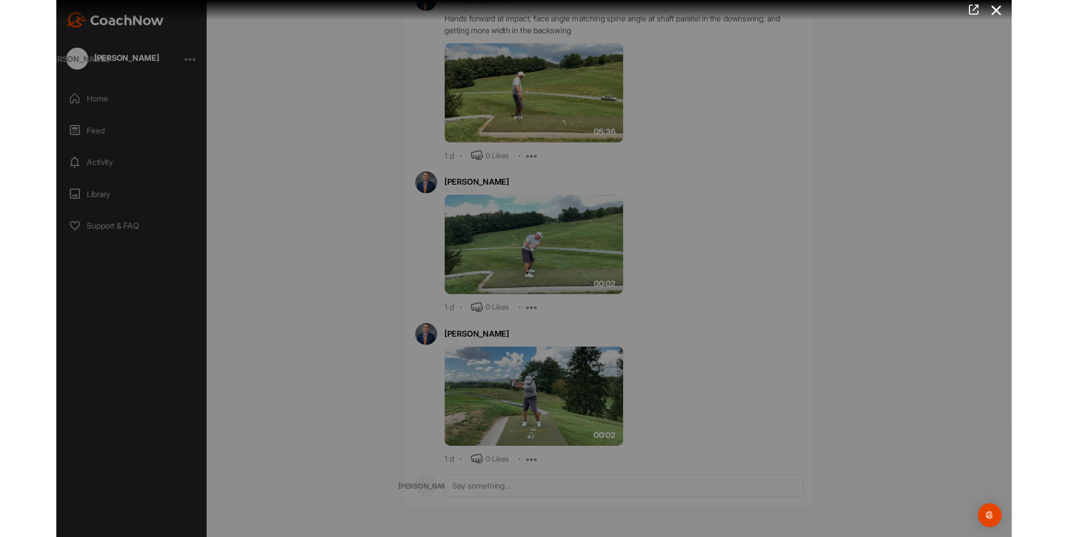
scroll to position [665, 0]
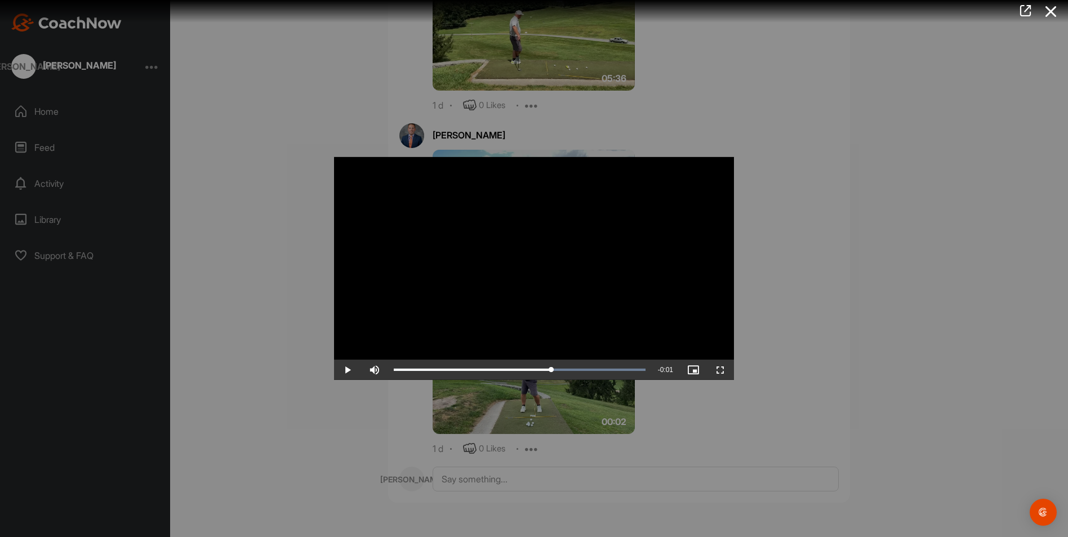
click at [797, 375] on div at bounding box center [534, 268] width 1068 height 537
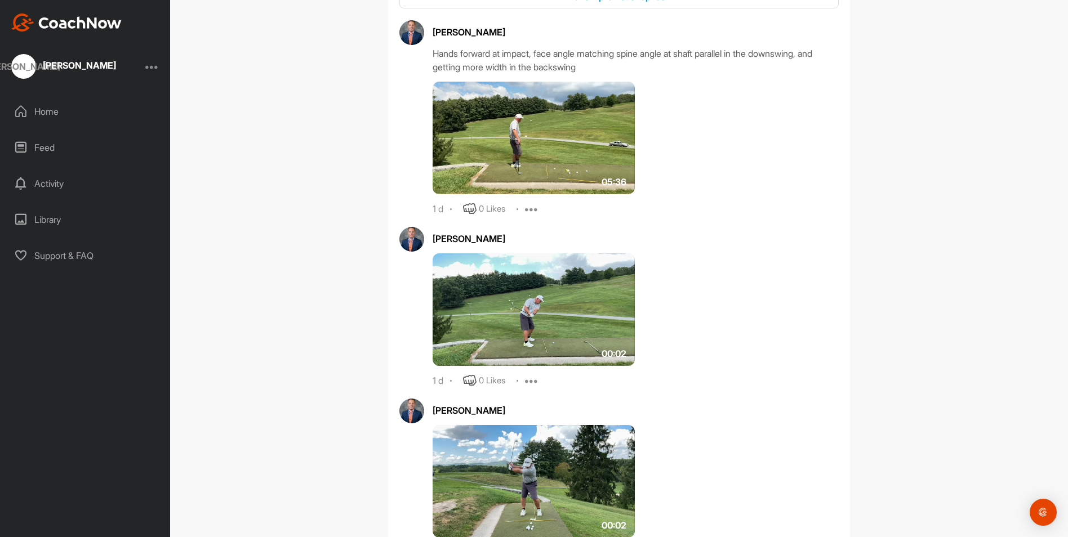
scroll to position [496, 0]
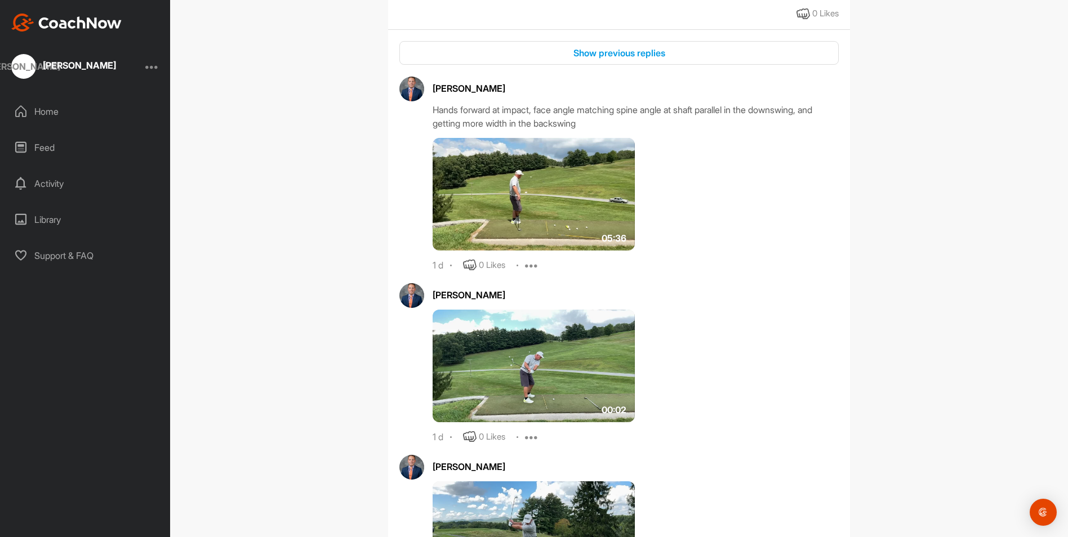
click at [532, 368] on img at bounding box center [534, 366] width 202 height 113
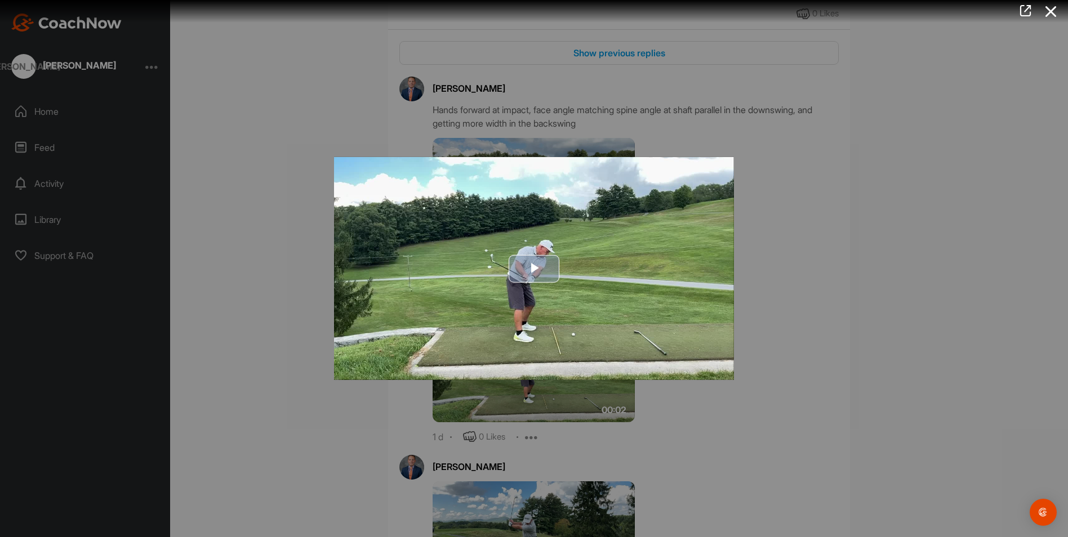
click at [534, 269] on span "Video Player" at bounding box center [534, 269] width 0 height 0
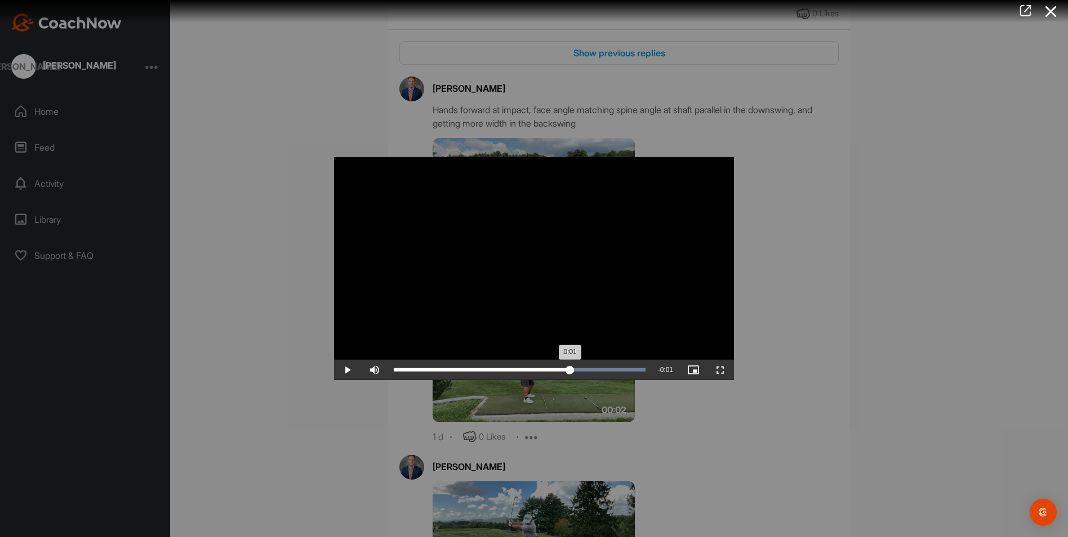
drag, startPoint x: 644, startPoint y: 368, endPoint x: 569, endPoint y: 367, distance: 74.9
click at [570, 368] on div "0:01" at bounding box center [482, 369] width 176 height 3
drag, startPoint x: 572, startPoint y: 370, endPoint x: 546, endPoint y: 370, distance: 25.9
click at [546, 370] on div "0:01" at bounding box center [472, 369] width 156 height 3
click at [553, 369] on div "Loaded : 100.00% 0:01 0:01" at bounding box center [520, 369] width 252 height 3
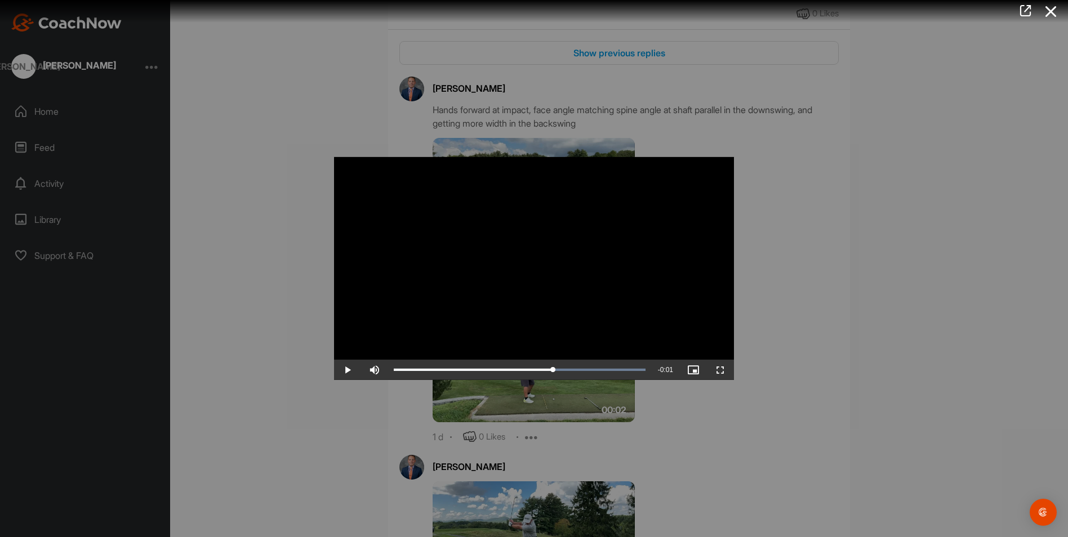
click at [827, 324] on div at bounding box center [534, 268] width 1068 height 537
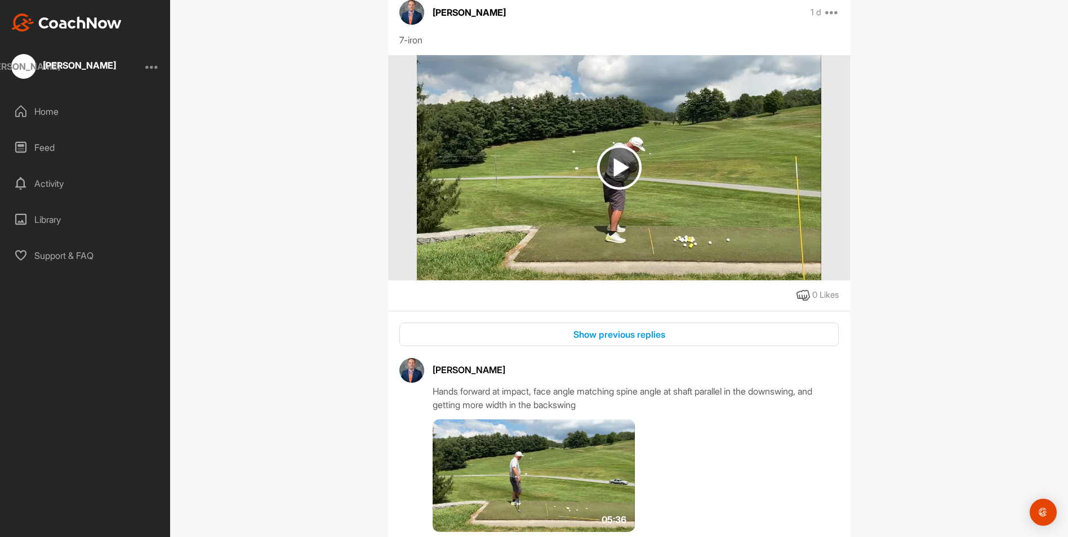
scroll to position [0, 0]
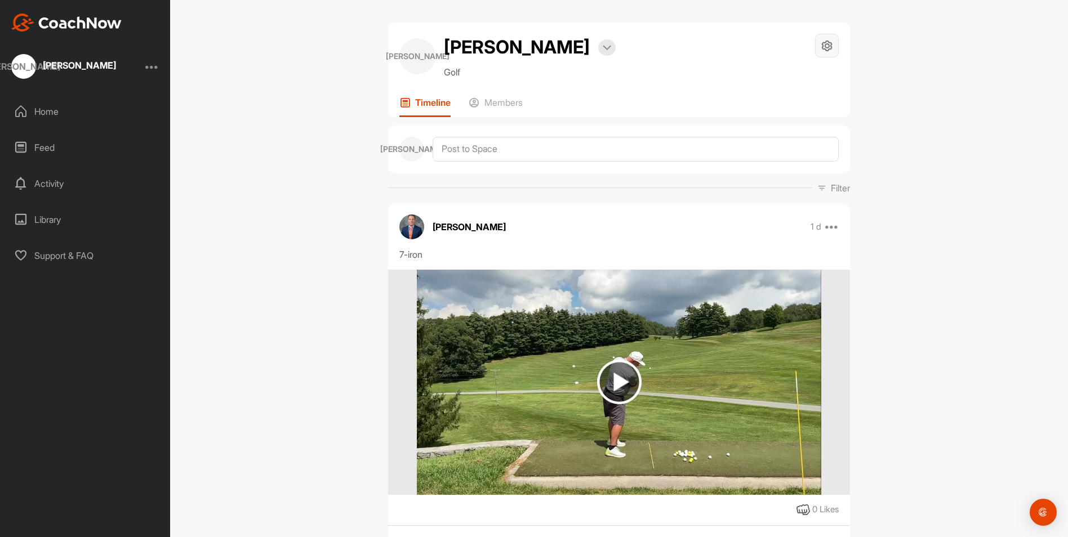
click at [821, 46] on icon at bounding box center [827, 45] width 13 height 13
click at [799, 149] on li "Leave Space" at bounding box center [794, 150] width 92 height 36
